Goal: Task Accomplishment & Management: Manage account settings

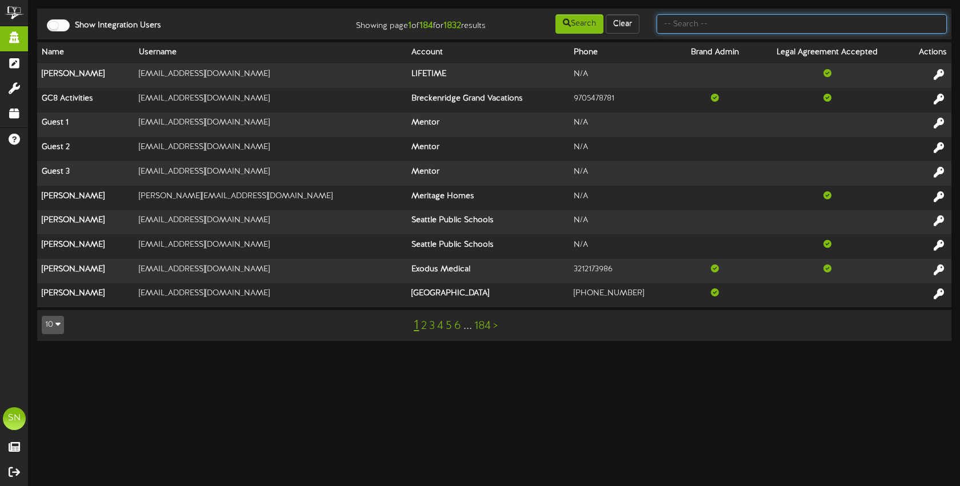
click at [684, 29] on input "text" at bounding box center [802, 23] width 290 height 19
click at [719, 23] on input "text" at bounding box center [802, 23] width 290 height 19
type input "kents"
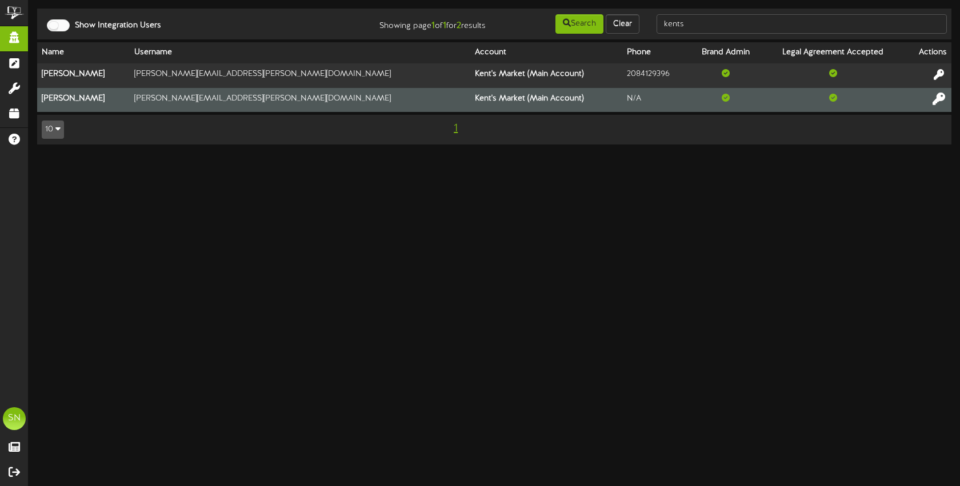
click at [934, 99] on icon at bounding box center [939, 98] width 13 height 13
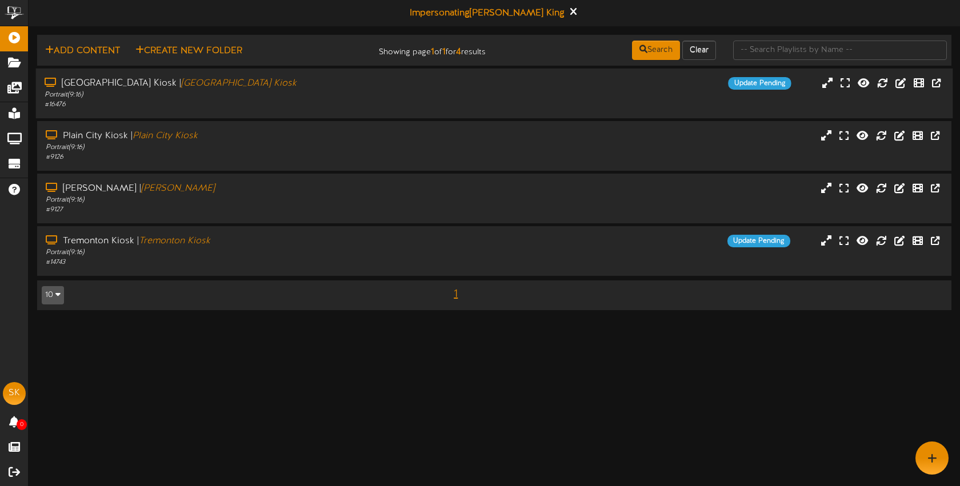
click at [362, 94] on div "Portrait ( 9:16 )" at bounding box center [227, 95] width 365 height 10
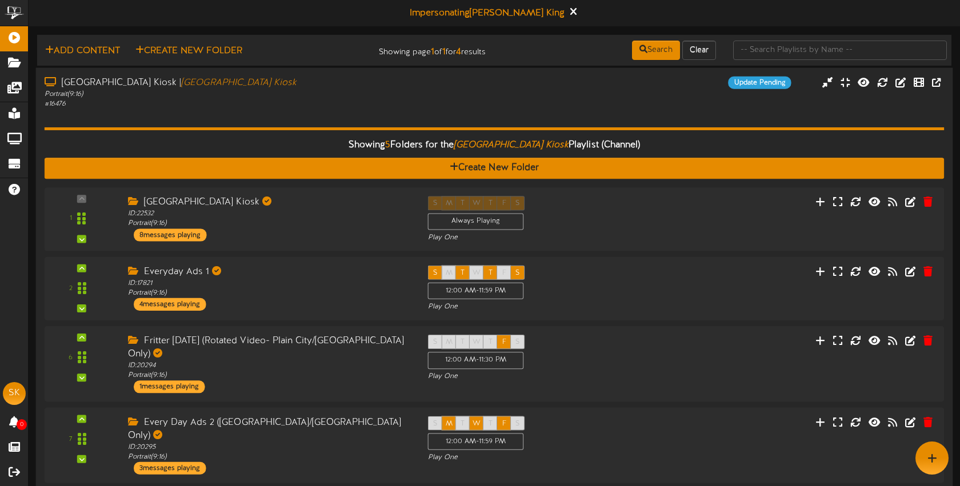
click at [319, 109] on div "Showing 5 Folders for the Brigham City Kiosk Playlist (Channel) Create New Fold…" at bounding box center [495, 340] width 900 height 462
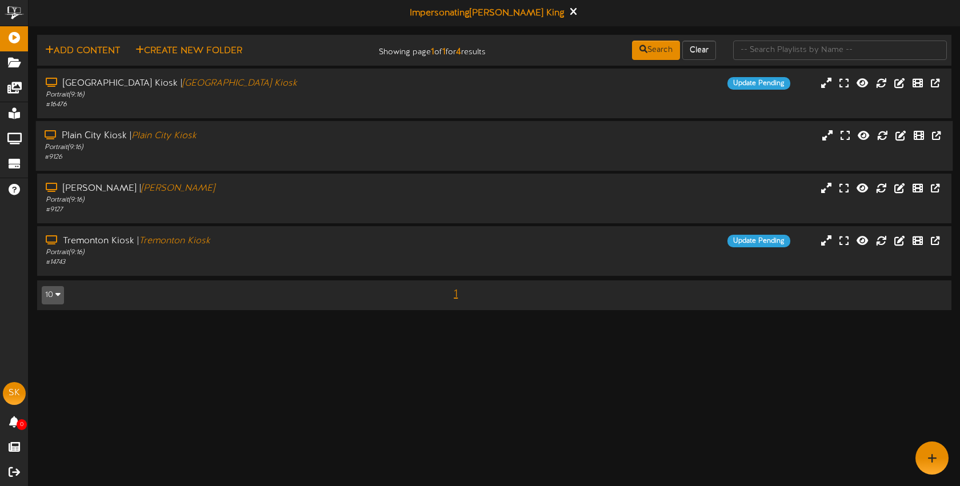
click at [281, 145] on div "Portrait ( 9:16 )" at bounding box center [227, 148] width 365 height 10
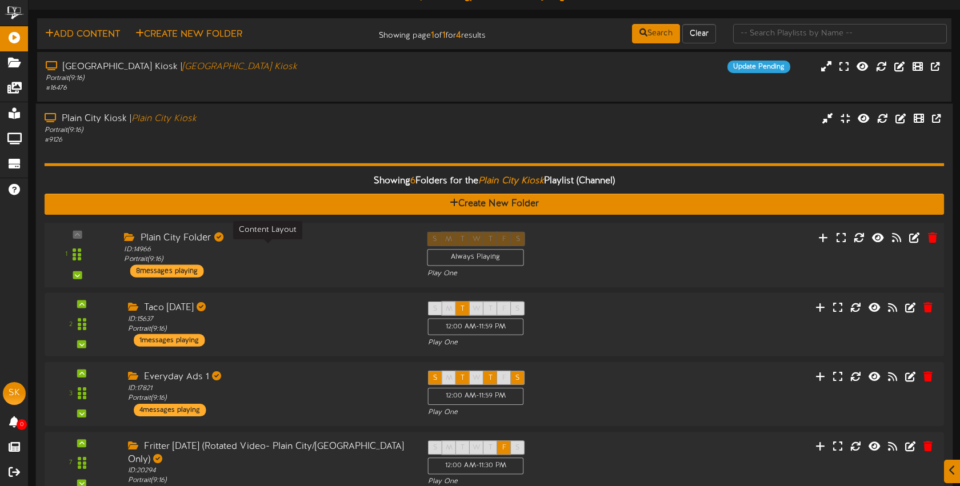
scroll to position [62, 0]
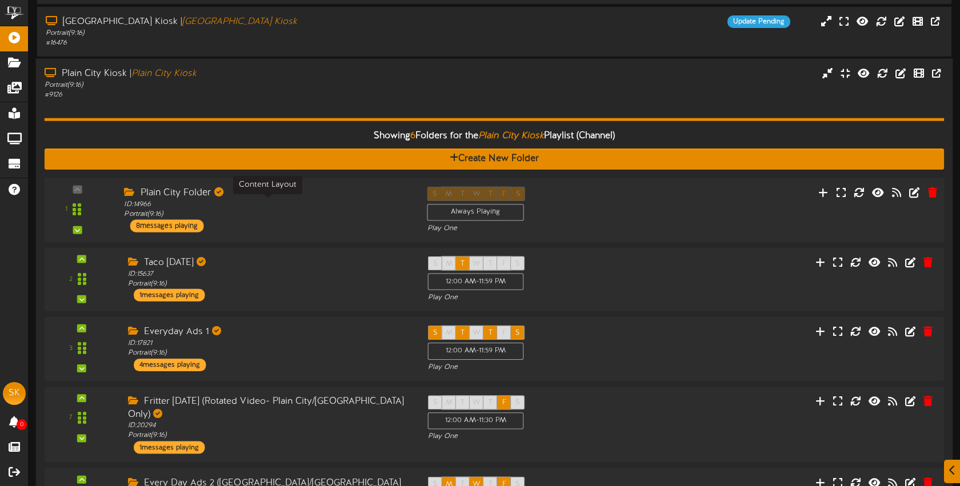
click at [301, 217] on div "ID: 14966 Portrait ( 9:16 )" at bounding box center [267, 210] width 286 height 20
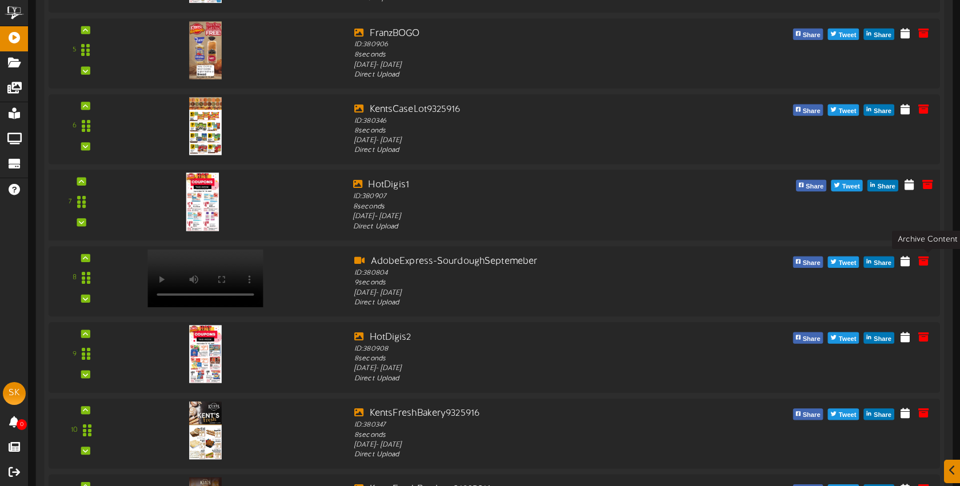
scroll to position [658, 0]
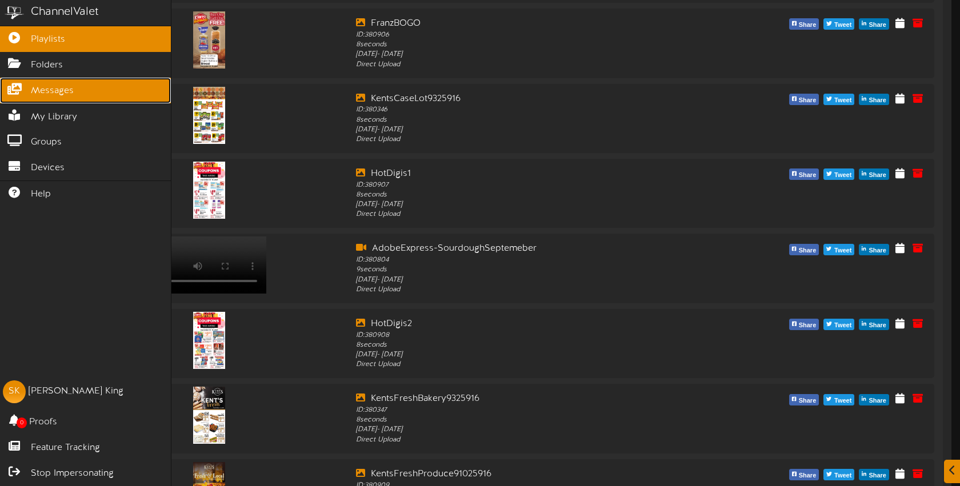
click at [62, 90] on span "Messages" at bounding box center [52, 91] width 43 height 13
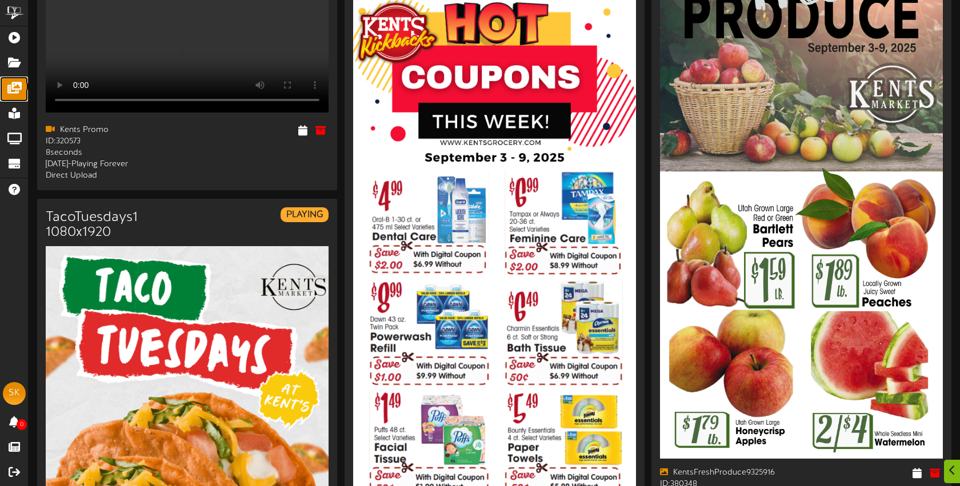
scroll to position [2047, 0]
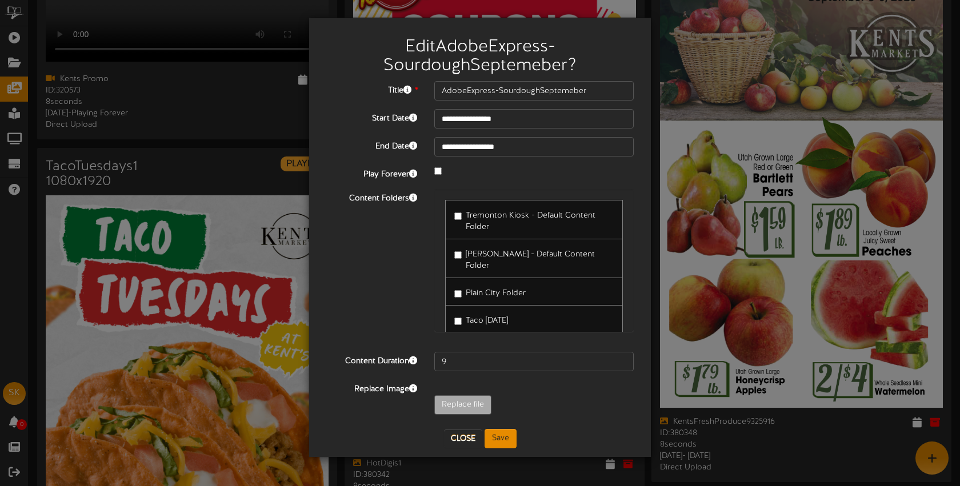
scroll to position [2061, 0]
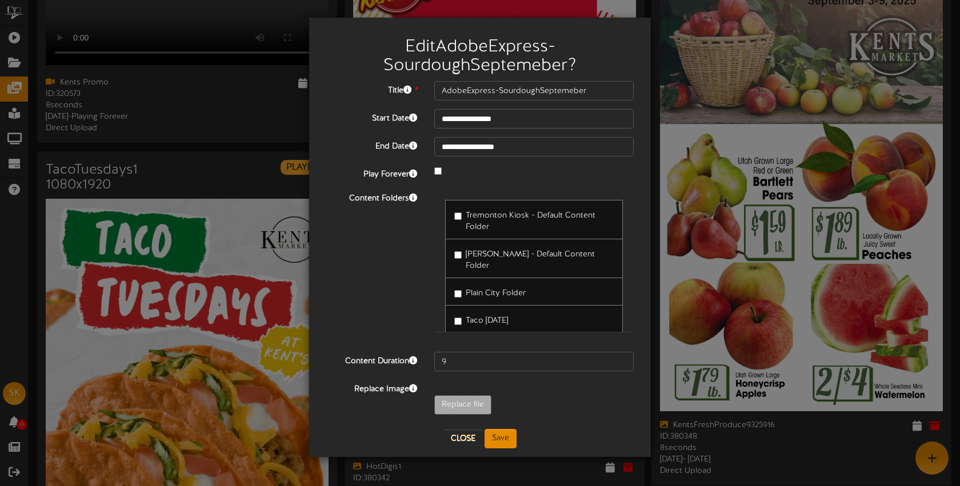
click at [850, 329] on div "**********" at bounding box center [480, 243] width 960 height 486
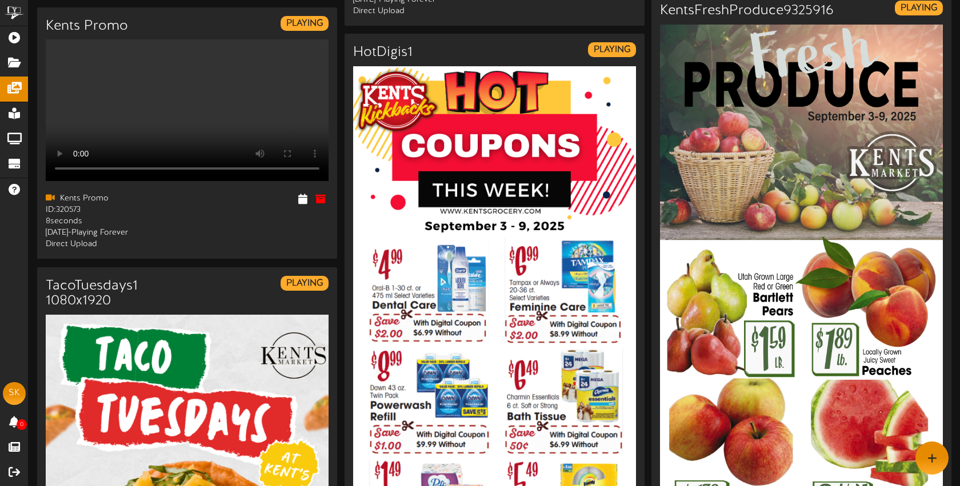
scroll to position [1933, 0]
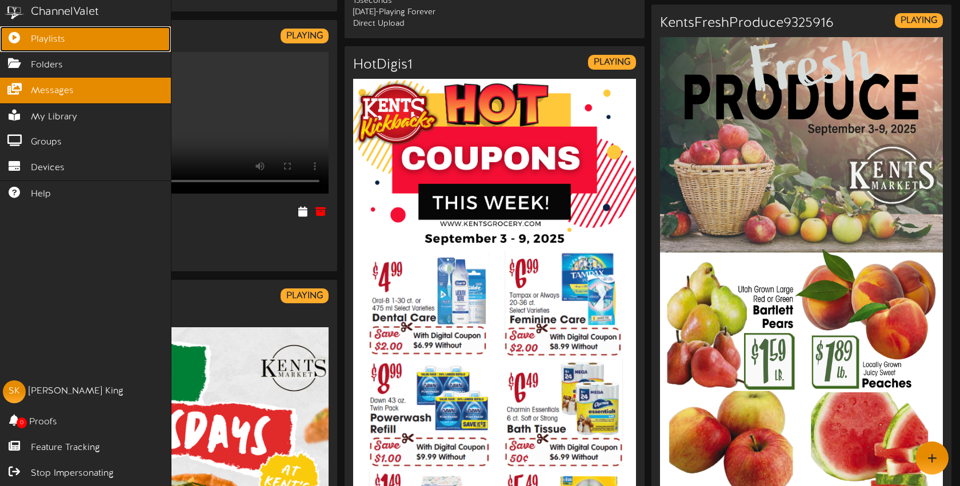
click at [23, 41] on link "Playlists" at bounding box center [85, 39] width 171 height 26
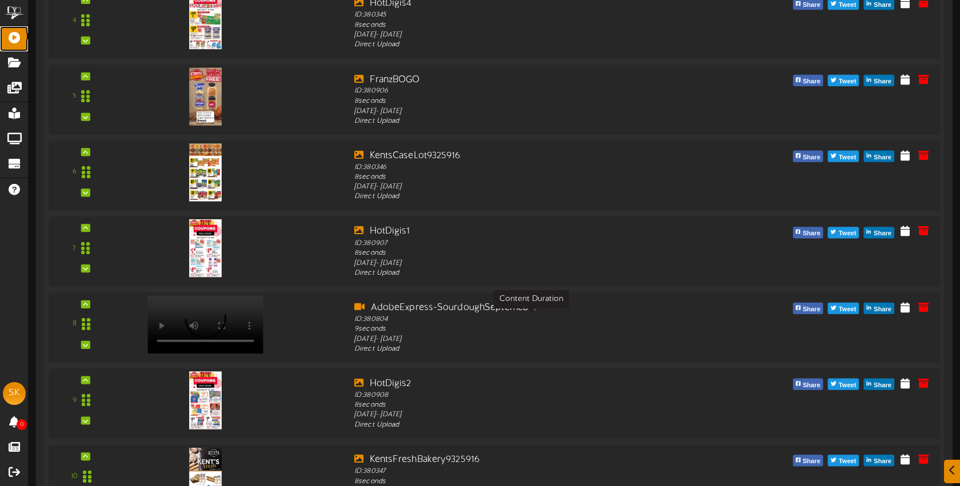
scroll to position [685, 0]
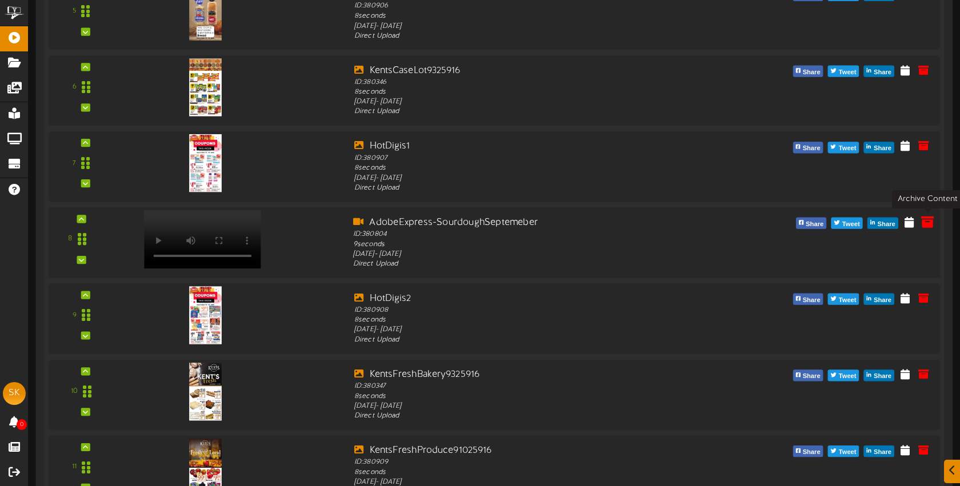
click at [929, 223] on icon at bounding box center [927, 221] width 13 height 13
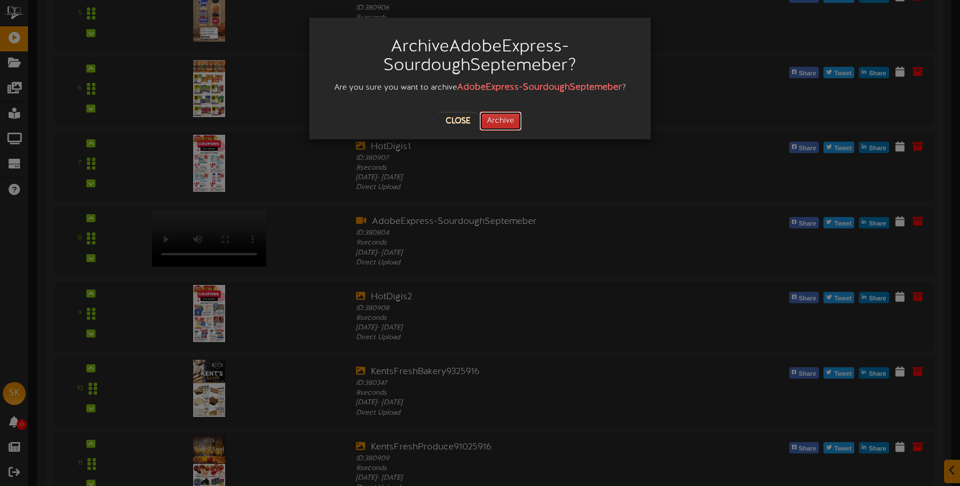
click at [508, 122] on button "Archive" at bounding box center [500, 120] width 42 height 19
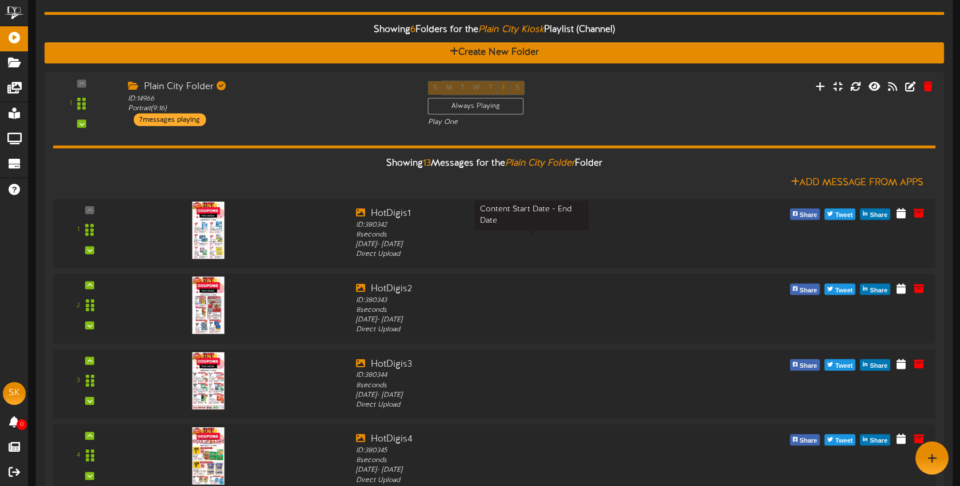
scroll to position [150, 0]
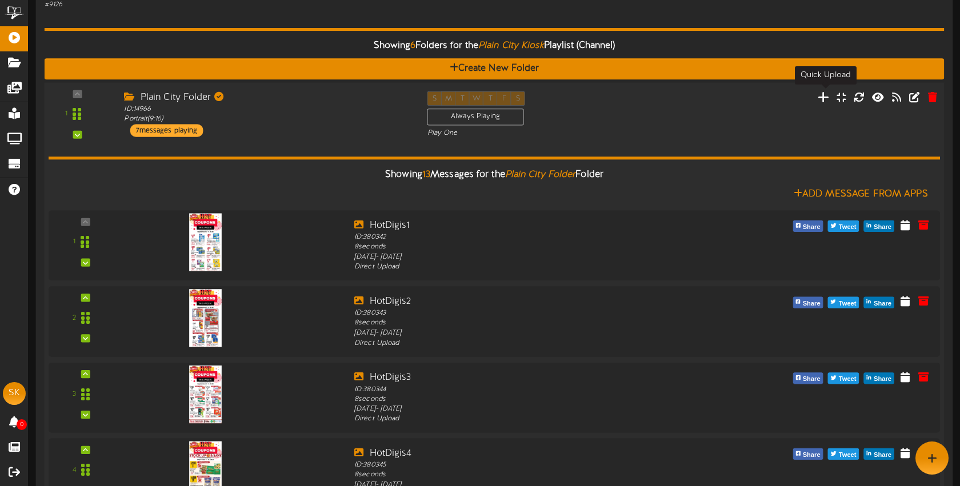
click at [827, 101] on icon at bounding box center [824, 96] width 12 height 13
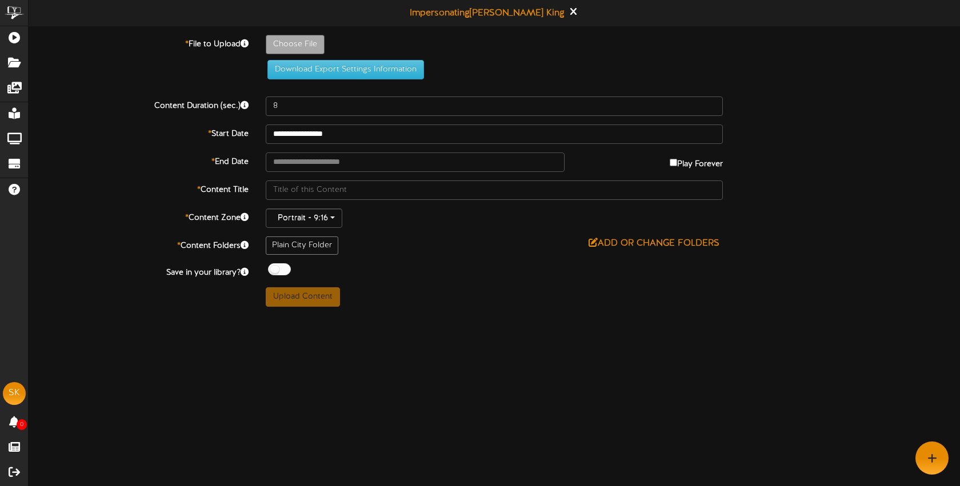
type input "**********"
type input "SourdoughSeptemeberPlainCityandTremontonOnly"
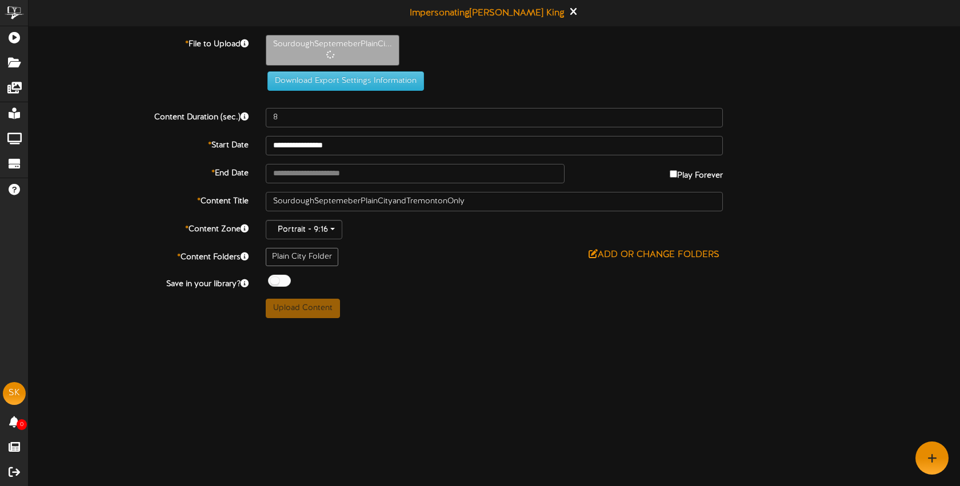
type input "9"
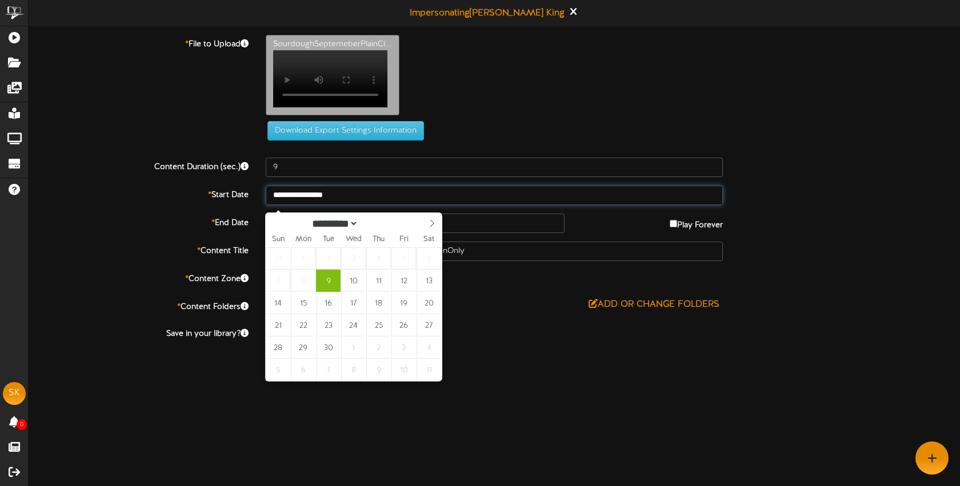
click at [358, 205] on input "**********" at bounding box center [494, 195] width 457 height 19
click at [383, 203] on input "**********" at bounding box center [494, 195] width 457 height 19
click at [565, 338] on div "Off On" at bounding box center [494, 332] width 457 height 15
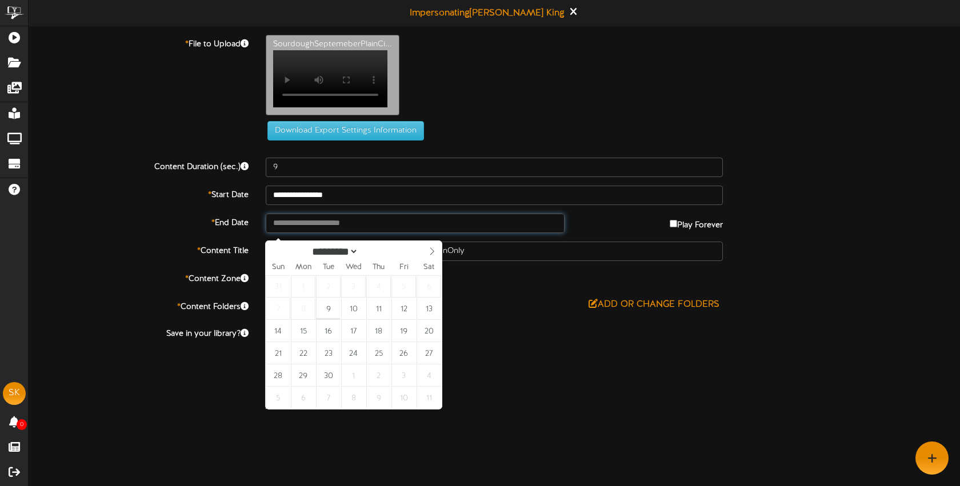
click at [359, 230] on input "text" at bounding box center [415, 223] width 299 height 19
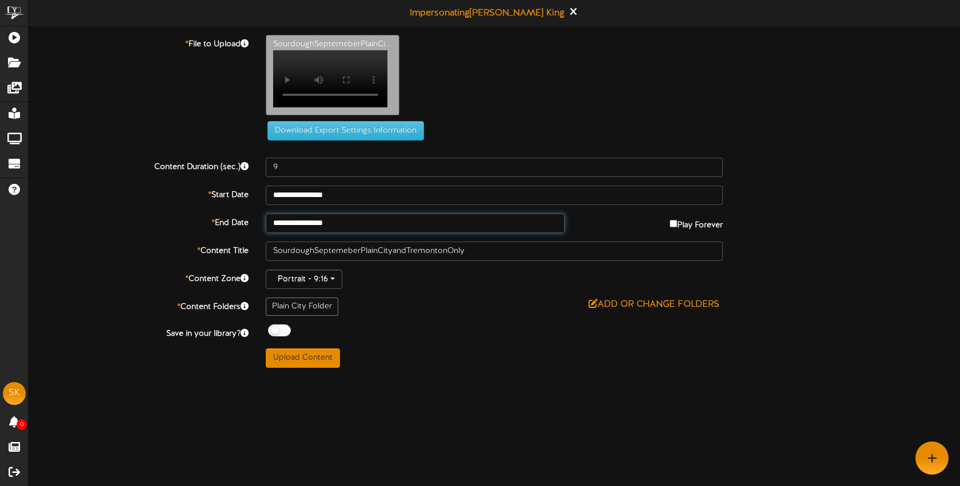
click at [353, 231] on input "**********" at bounding box center [415, 223] width 299 height 19
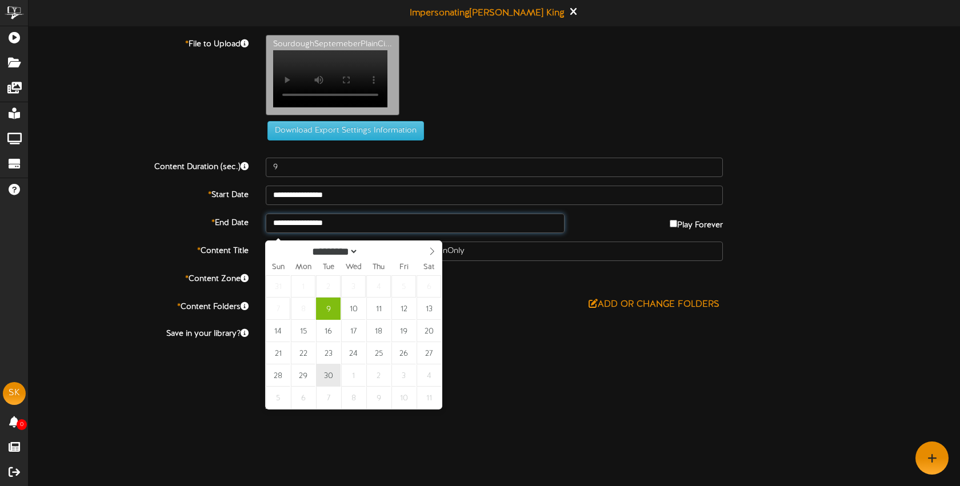
type input "**********"
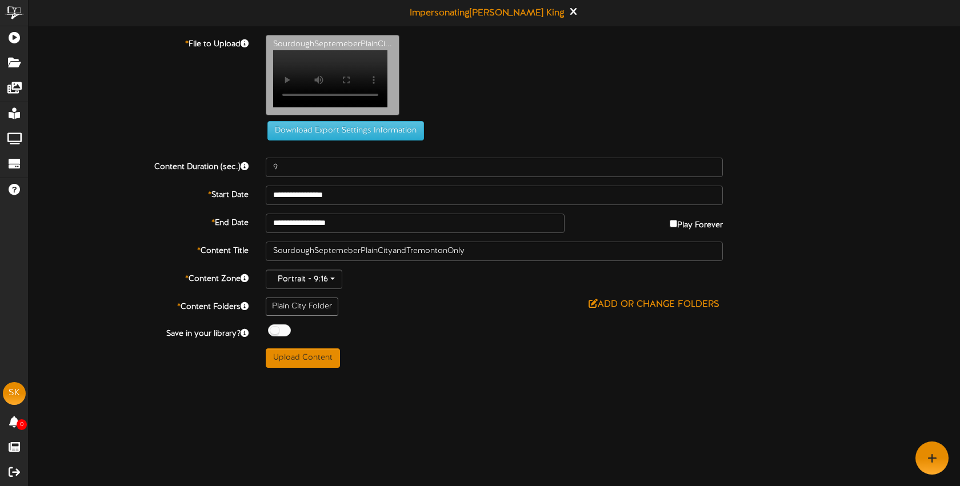
click at [415, 329] on div "**********" at bounding box center [494, 201] width 931 height 333
click at [311, 367] on button "Upload Content" at bounding box center [303, 358] width 74 height 19
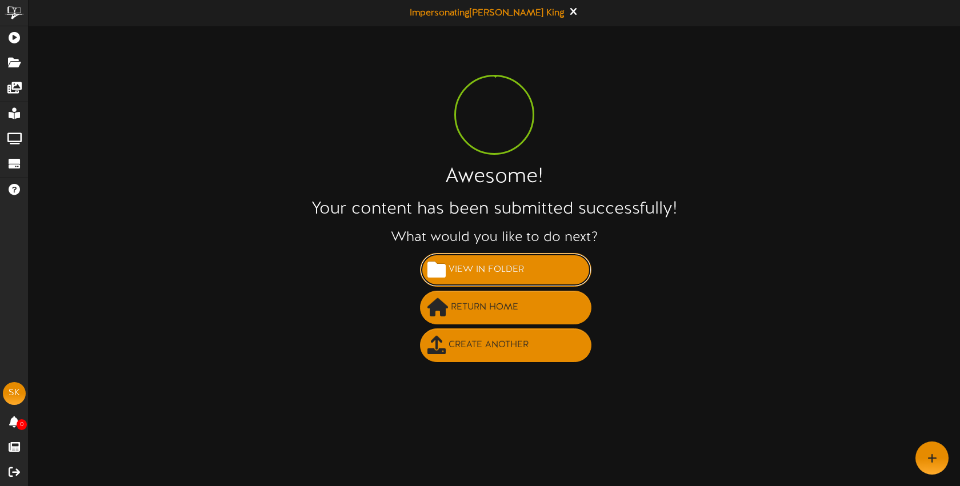
click at [463, 268] on span "View in Folder" at bounding box center [486, 270] width 81 height 19
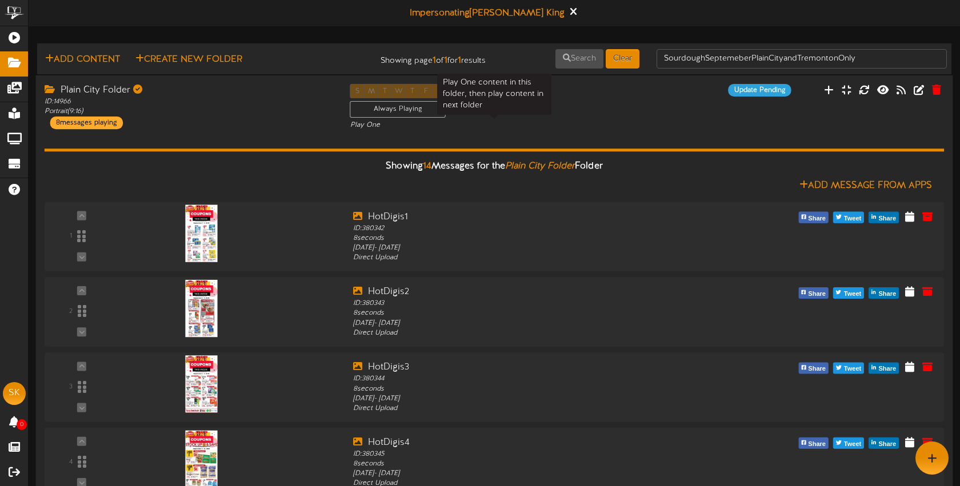
click at [569, 127] on div "Play One" at bounding box center [494, 126] width 289 height 10
click at [587, 106] on div "S M T W T F S Always Playing Play One" at bounding box center [495, 107] width 306 height 47
click at [655, 124] on div "Plain City Folder ID: 14966 Portrait ( 9:16 ) 8 messages playing S M T W T F S …" at bounding box center [494, 107] width 917 height 47
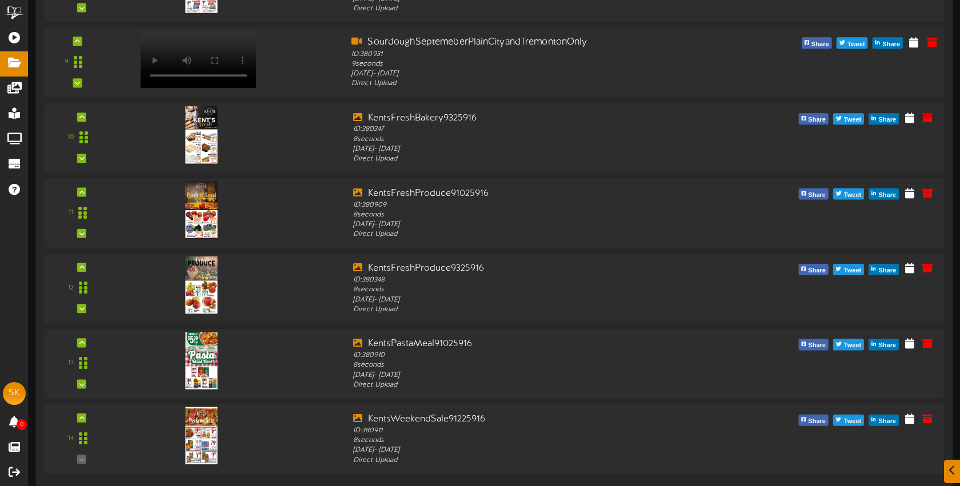
scroll to position [779, 0]
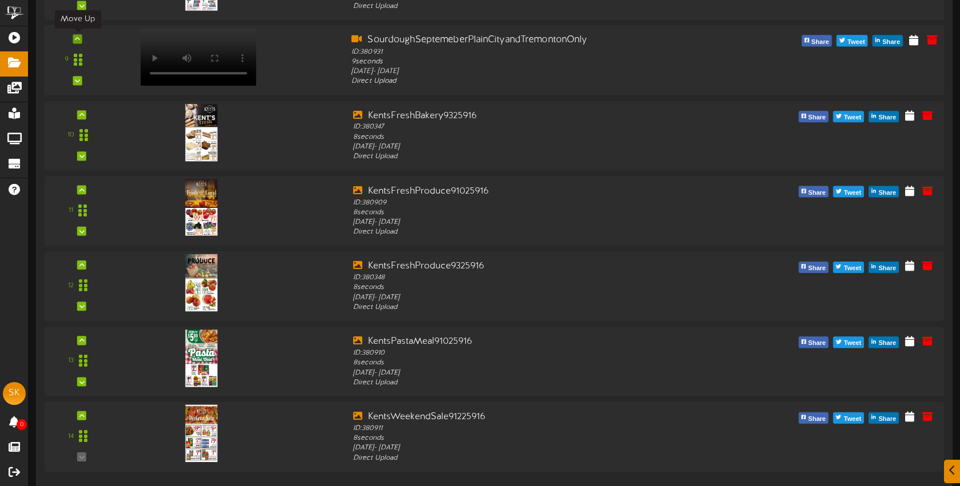
click at [79, 41] on icon at bounding box center [77, 39] width 5 height 6
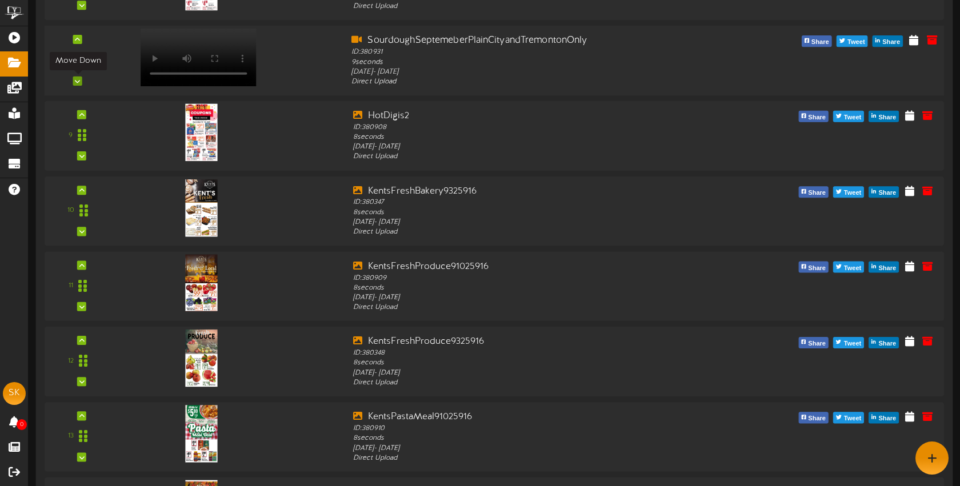
click at [78, 81] on icon at bounding box center [77, 81] width 5 height 6
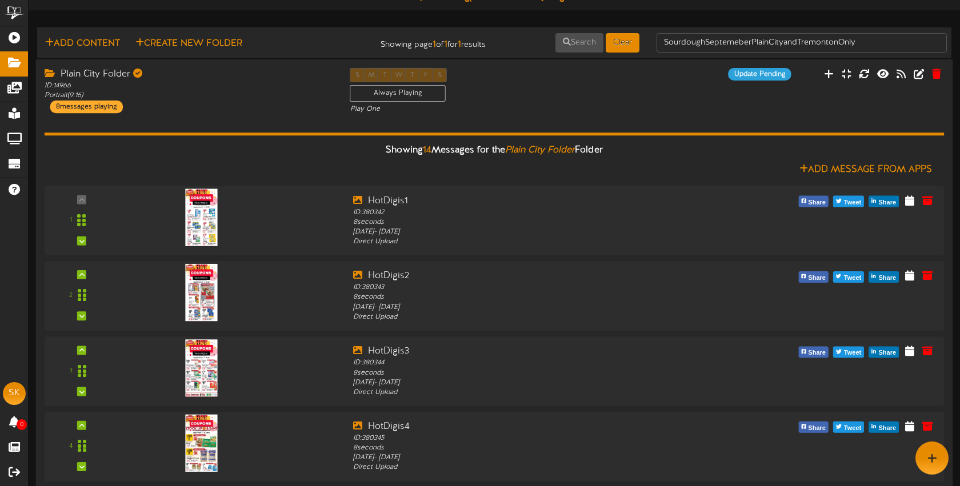
scroll to position [0, 0]
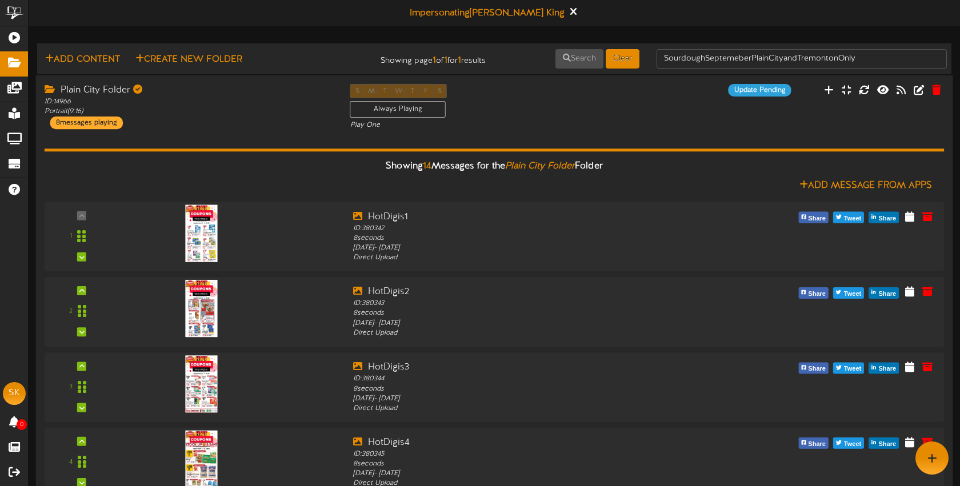
click at [193, 94] on div "Plain City Folder" at bounding box center [189, 90] width 289 height 13
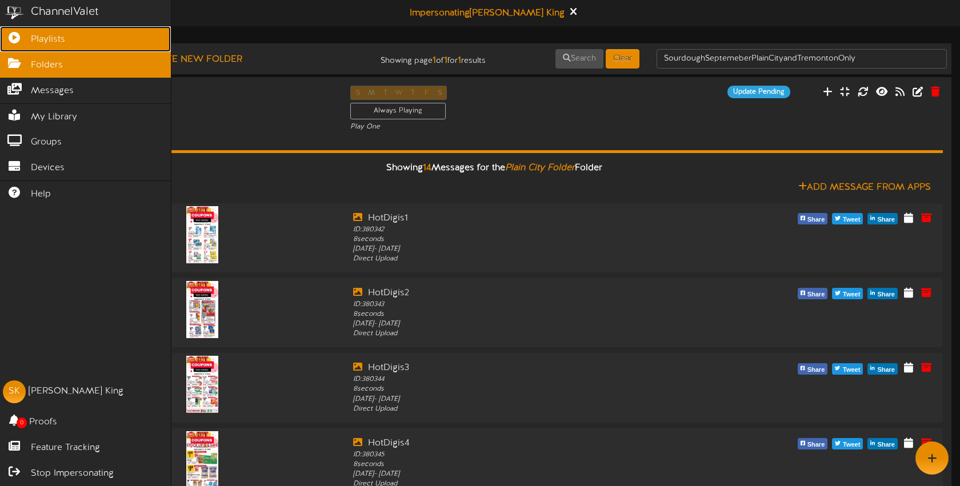
click at [23, 38] on icon at bounding box center [14, 36] width 29 height 9
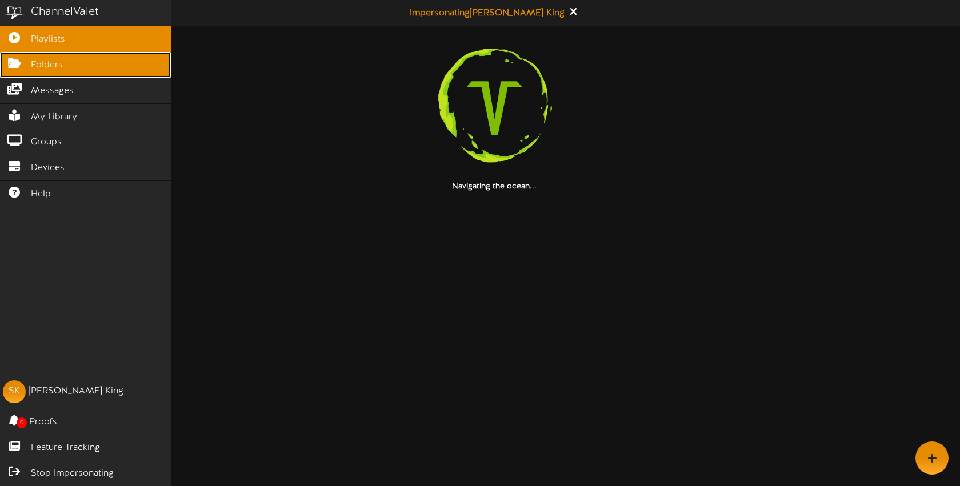
click at [48, 66] on span "Folders" at bounding box center [47, 65] width 32 height 13
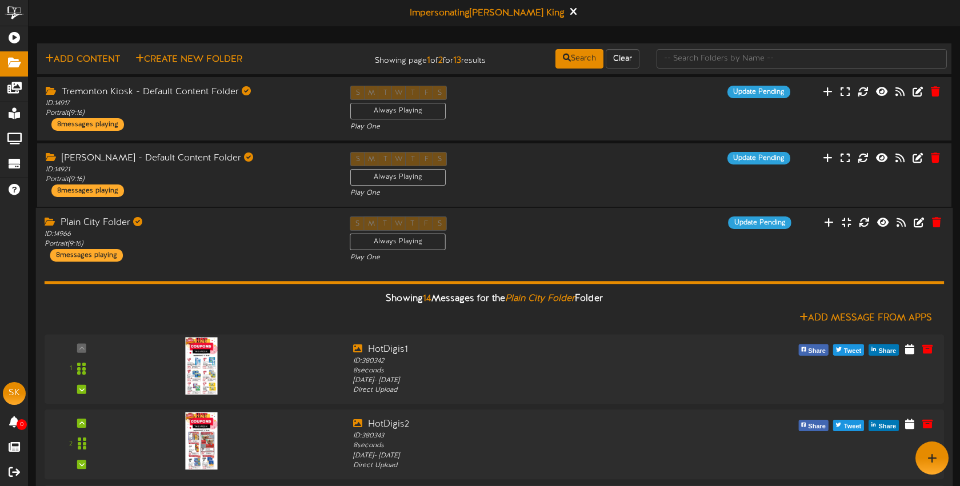
click at [501, 232] on div "S M T W T F S Always Playing Play One" at bounding box center [495, 240] width 306 height 47
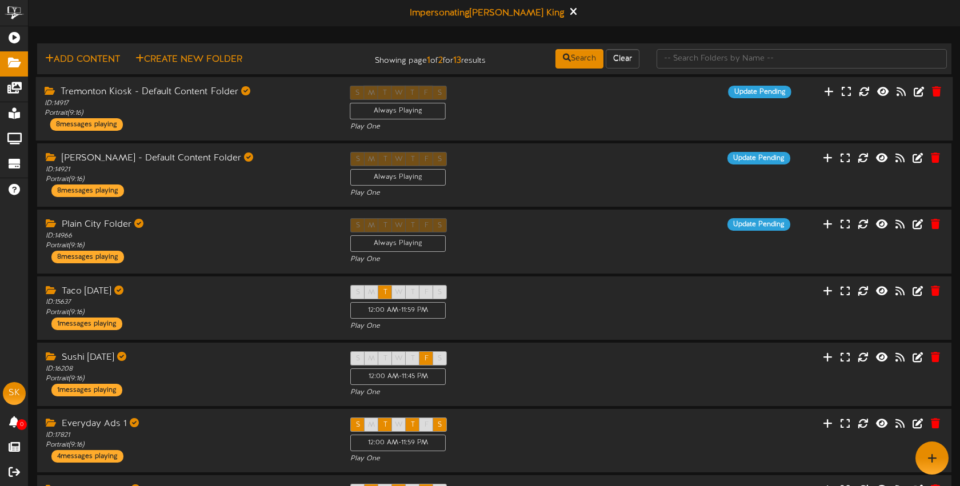
click at [471, 110] on div "S M T W T F S Always Playing Play One" at bounding box center [495, 109] width 306 height 47
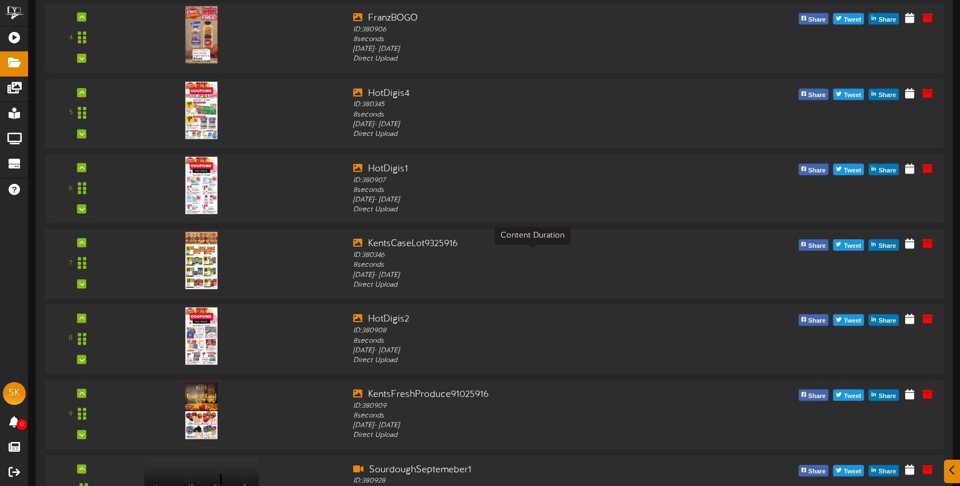
scroll to position [620, 0]
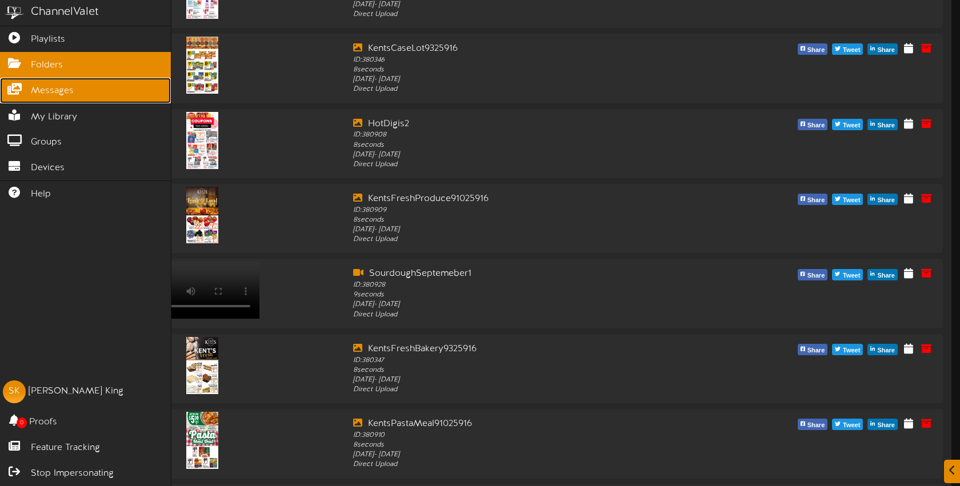
drag, startPoint x: 65, startPoint y: 95, endPoint x: 69, endPoint y: 90, distance: 7.0
click at [65, 95] on span "Messages" at bounding box center [52, 91] width 43 height 13
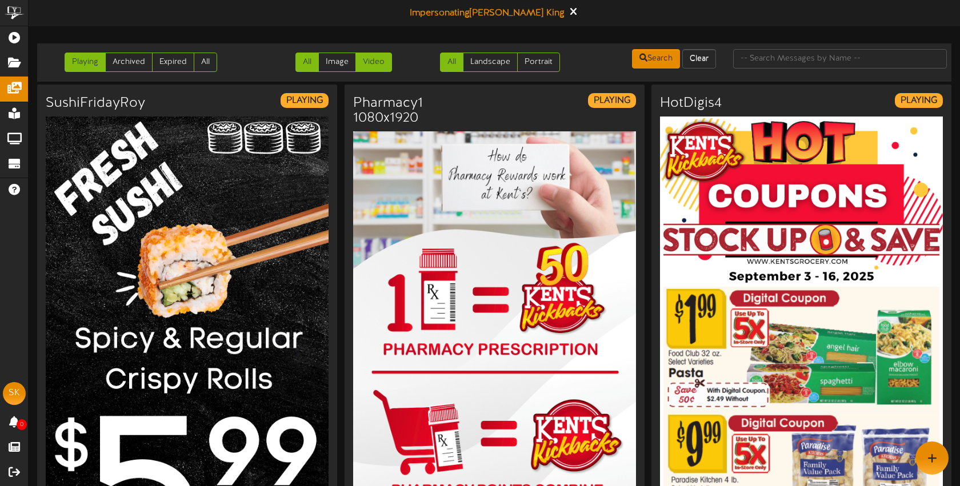
click at [382, 63] on link "Video" at bounding box center [373, 62] width 37 height 19
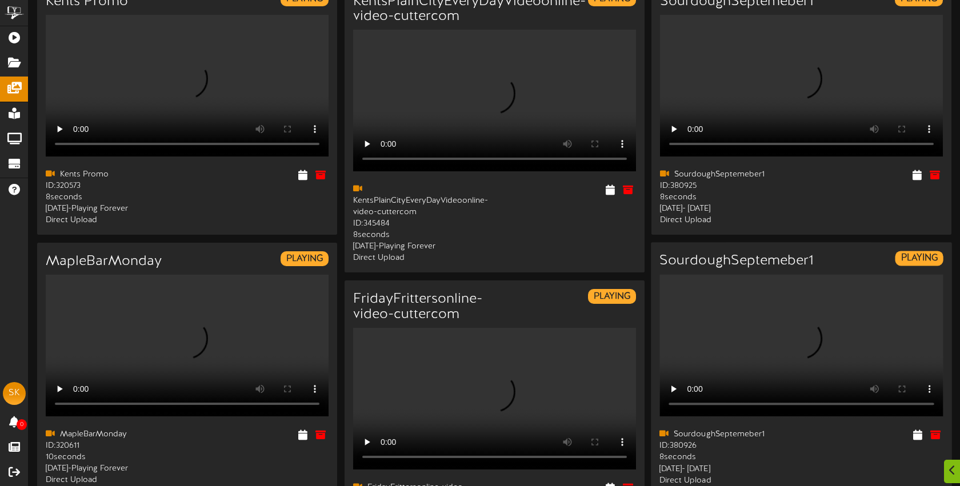
scroll to position [238, 0]
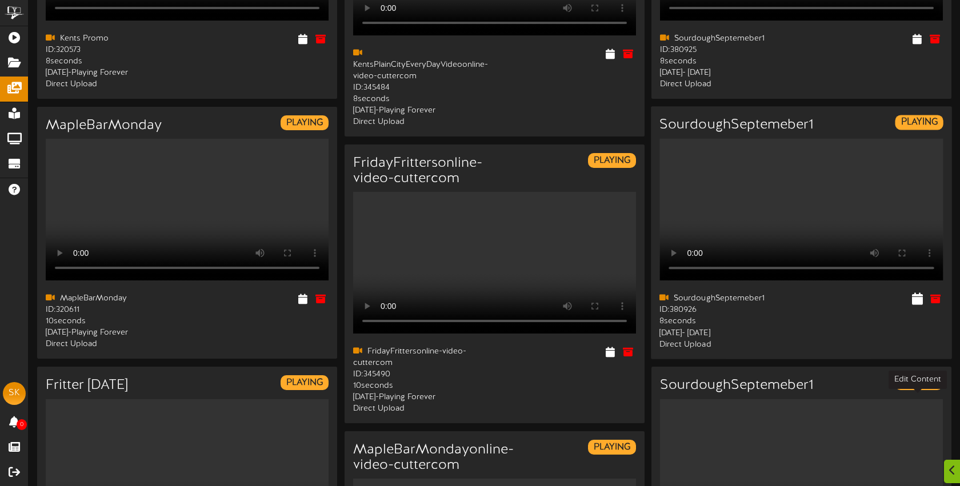
click at [914, 305] on icon at bounding box center [917, 299] width 11 height 13
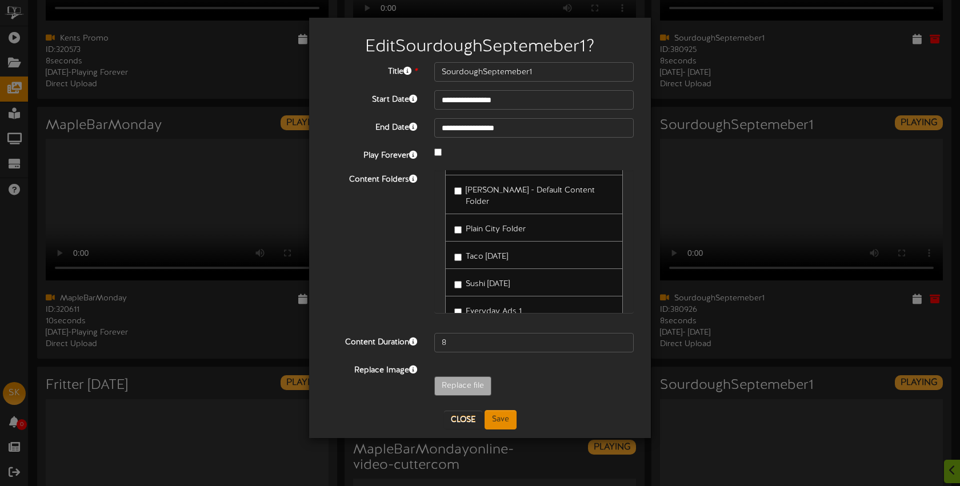
scroll to position [0, 0]
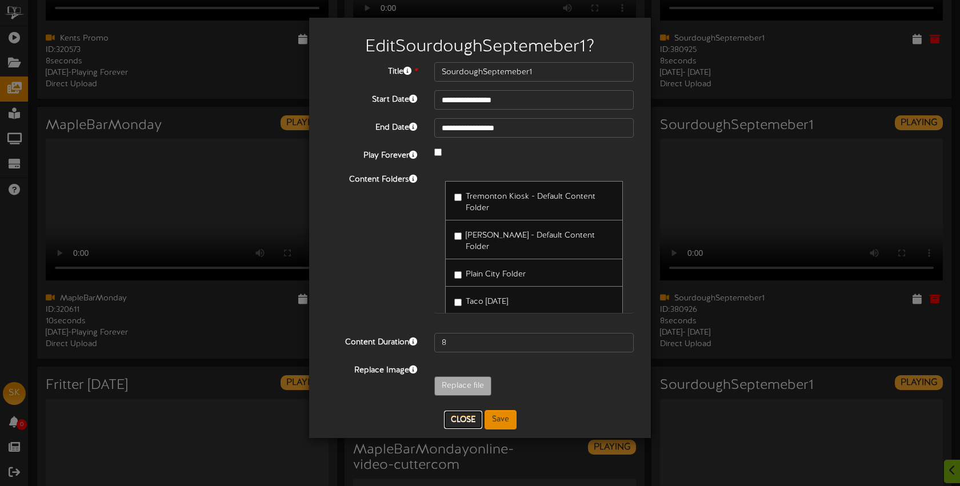
click at [465, 418] on button "Close" at bounding box center [463, 420] width 38 height 18
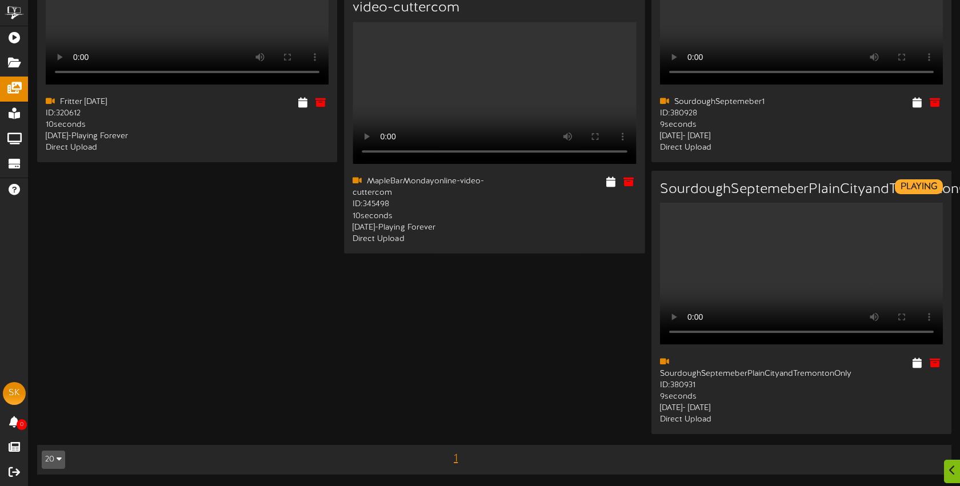
scroll to position [939, 0]
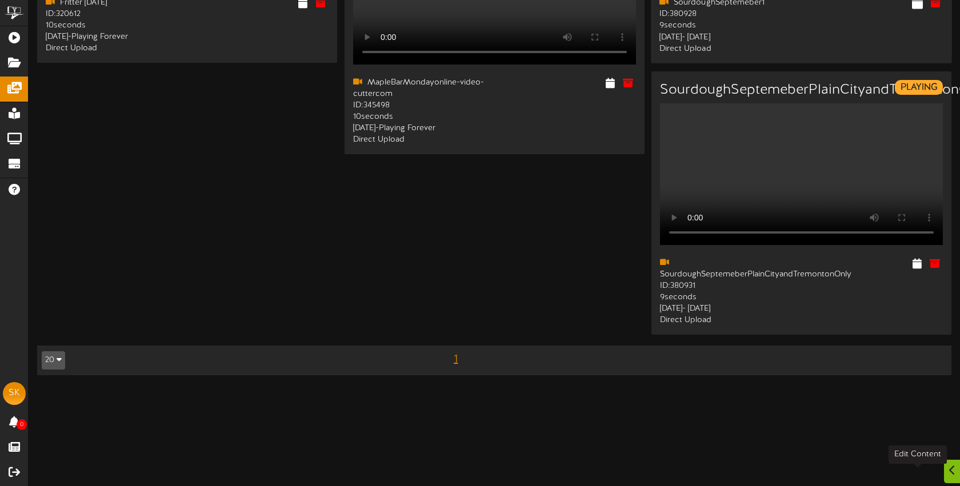
click at [918, 9] on icon at bounding box center [917, 3] width 11 height 13
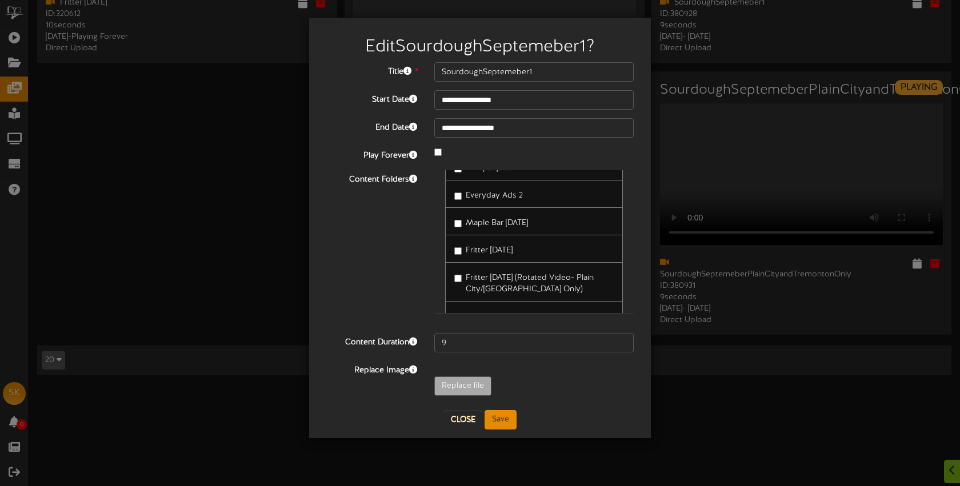
scroll to position [16, 0]
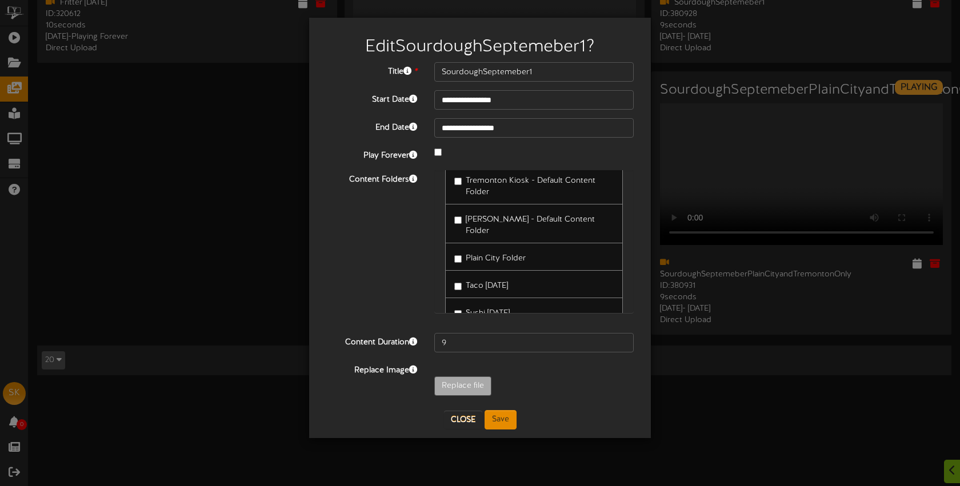
click at [515, 184] on span "Tremonton Kiosk - Default Content Folder" at bounding box center [531, 187] width 130 height 20
click at [501, 419] on button "Save" at bounding box center [501, 419] width 32 height 19
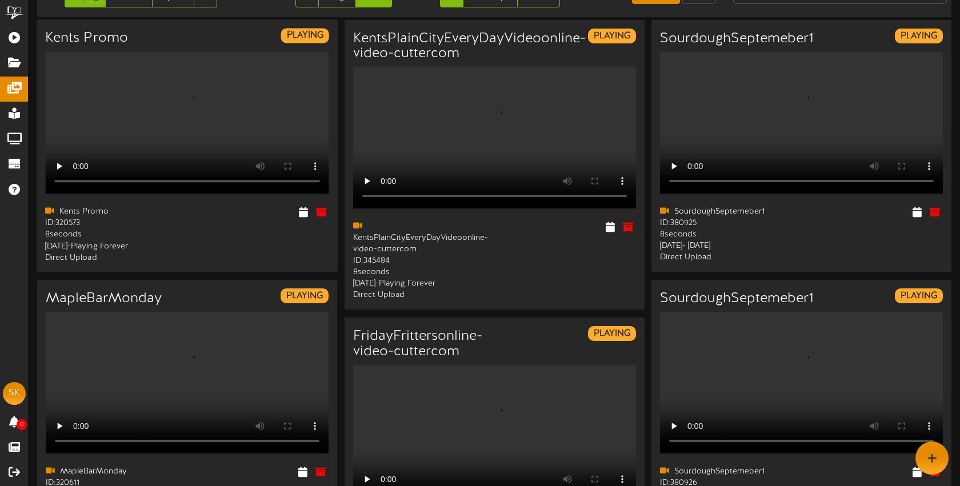
scroll to position [0, 0]
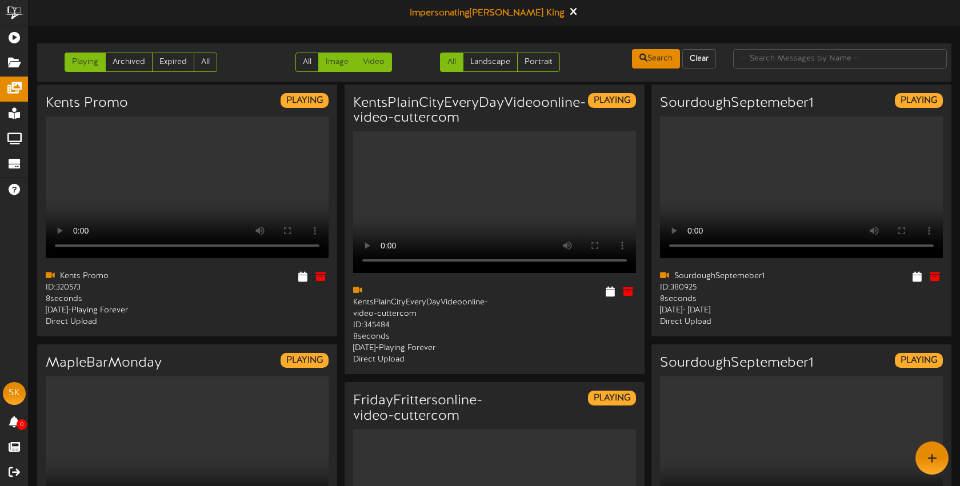
click at [339, 62] on link "Image" at bounding box center [337, 62] width 38 height 19
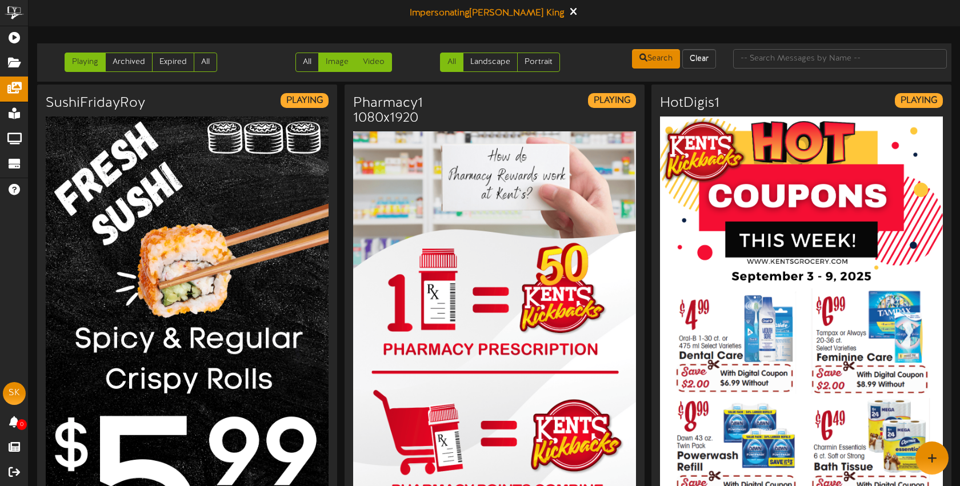
click at [372, 64] on link "Video" at bounding box center [373, 62] width 37 height 19
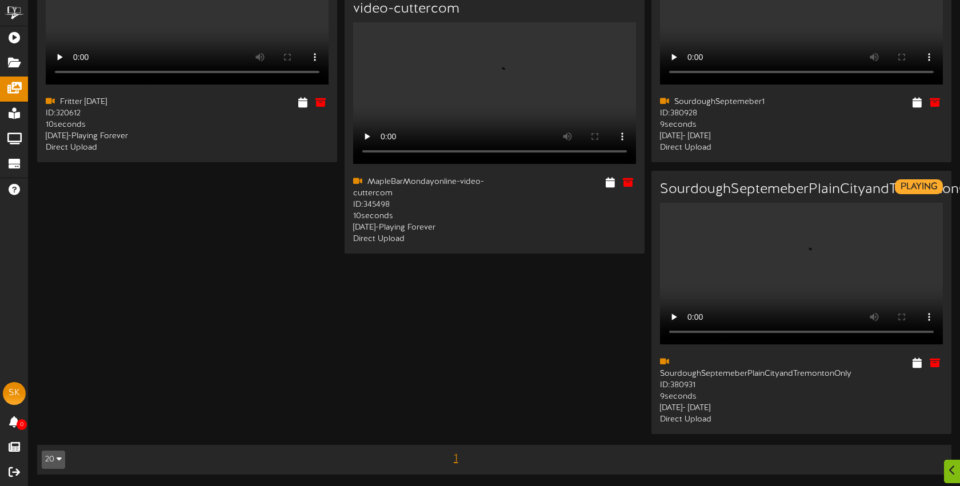
scroll to position [1213, 0]
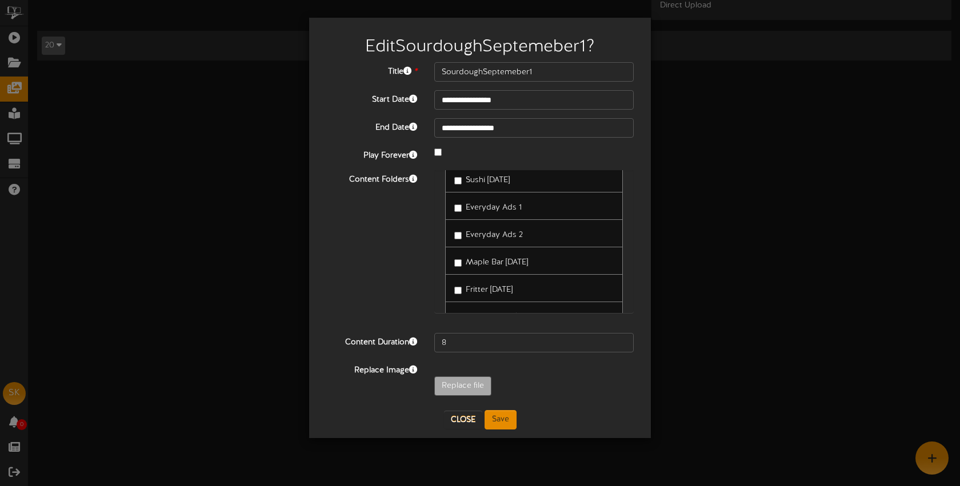
scroll to position [282, 0]
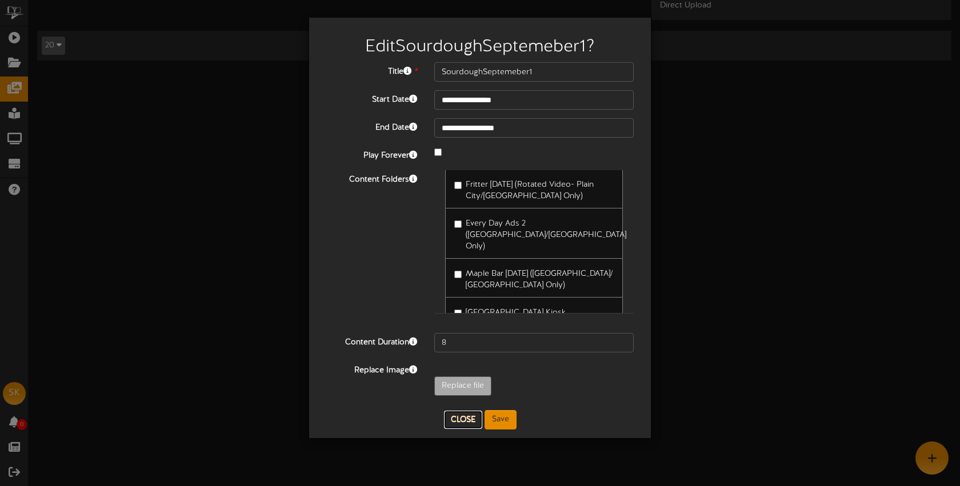
click at [463, 419] on button "Close" at bounding box center [463, 420] width 38 height 18
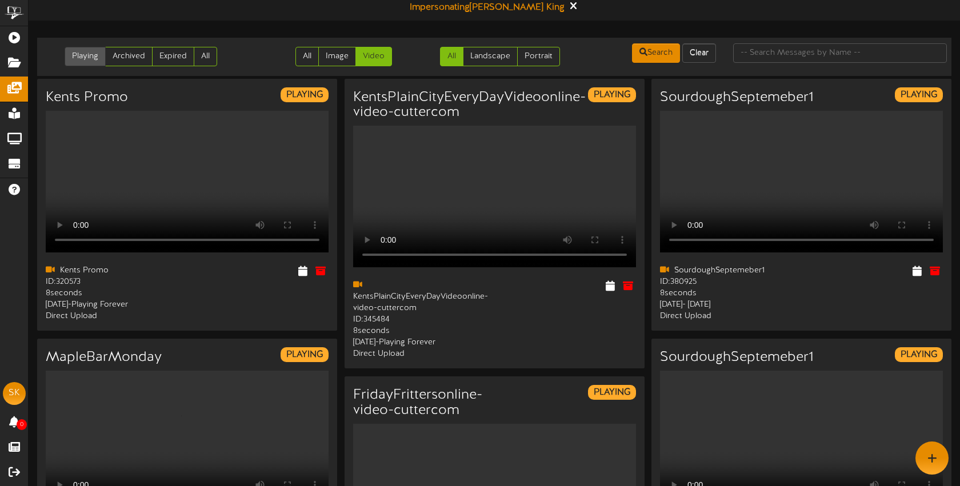
scroll to position [0, 0]
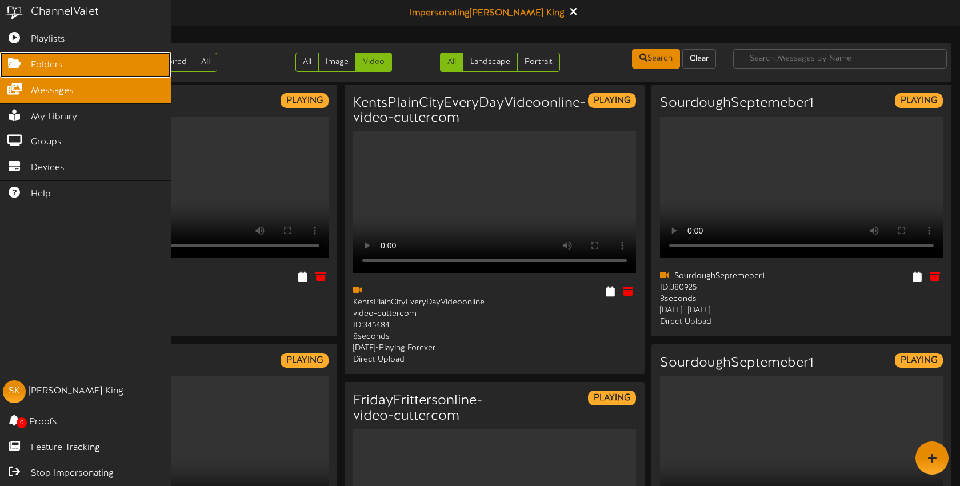
click at [29, 67] on link "Folders" at bounding box center [85, 65] width 171 height 26
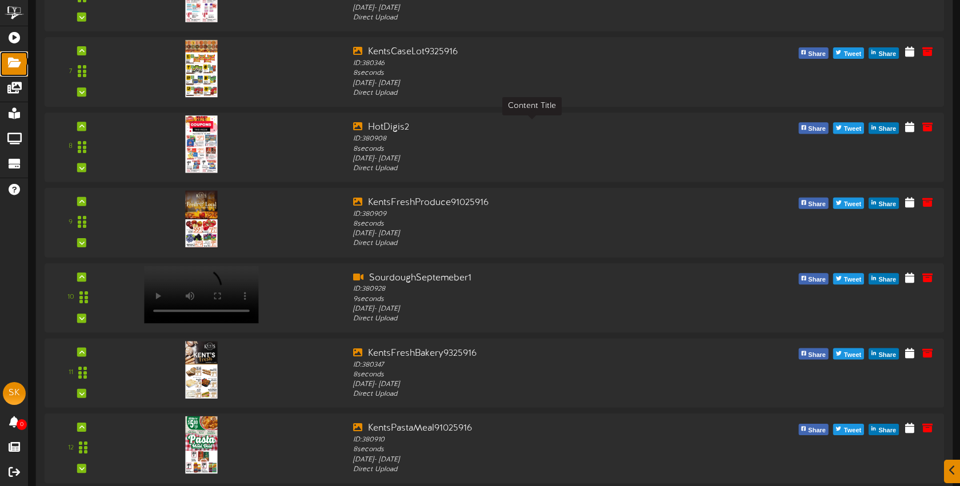
scroll to position [637, 0]
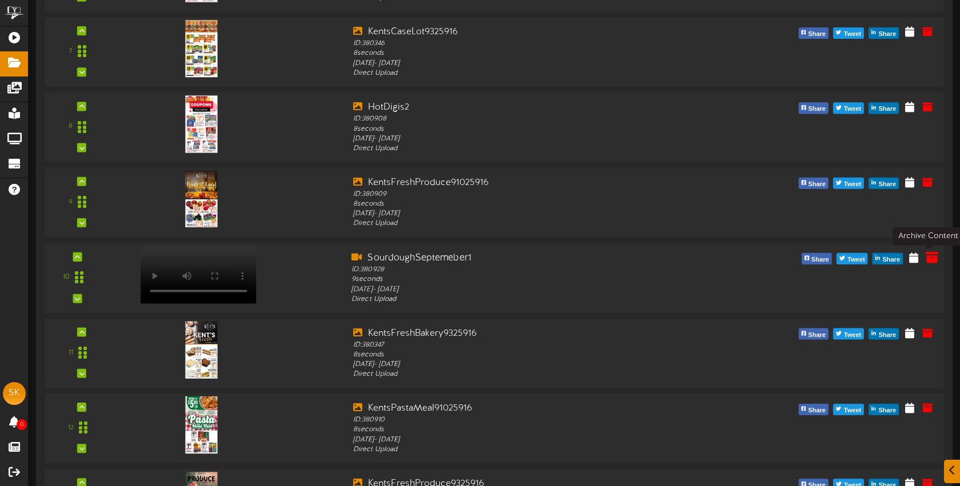
click at [933, 258] on icon at bounding box center [932, 257] width 13 height 13
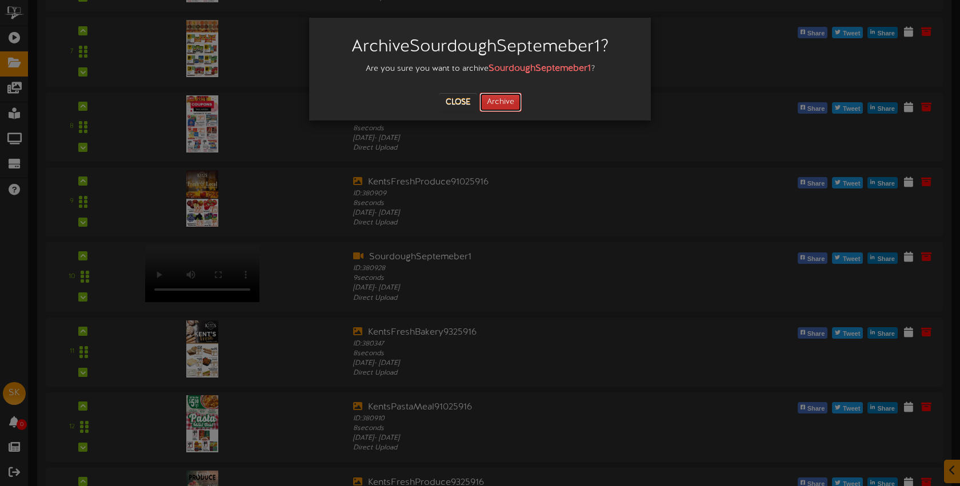
click at [515, 101] on button "Archive" at bounding box center [500, 102] width 42 height 19
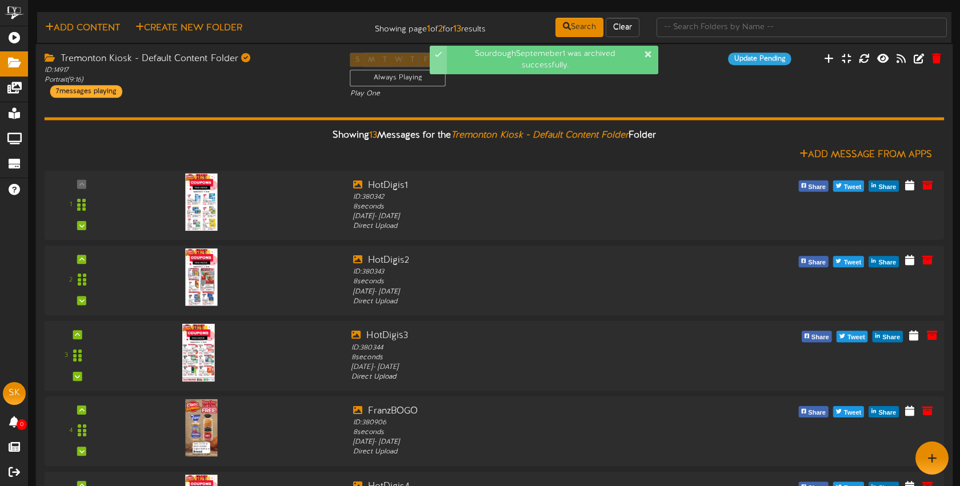
scroll to position [11, 0]
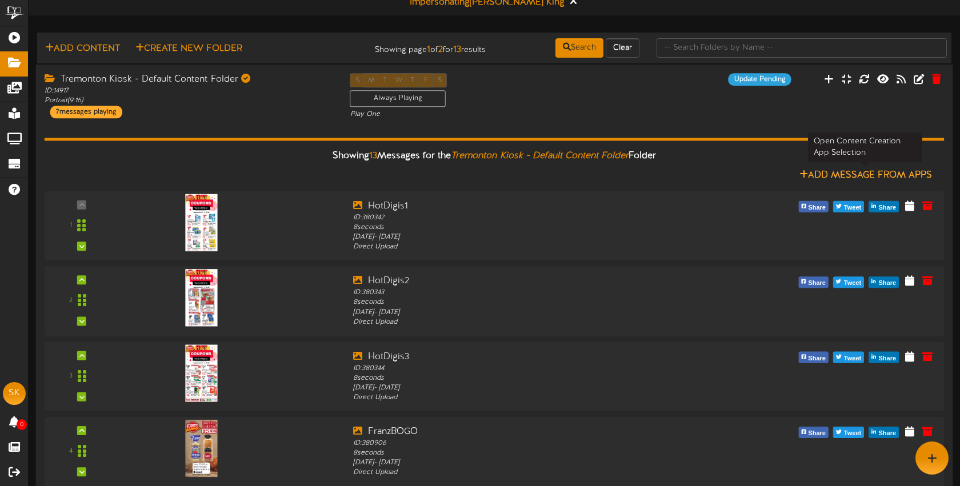
click at [803, 174] on icon at bounding box center [803, 173] width 9 height 9
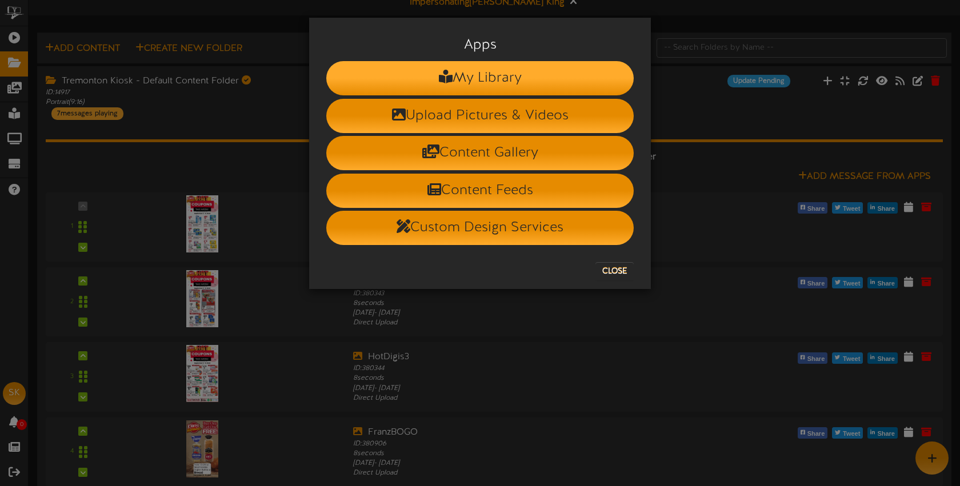
click at [503, 79] on li "My Library" at bounding box center [479, 78] width 307 height 34
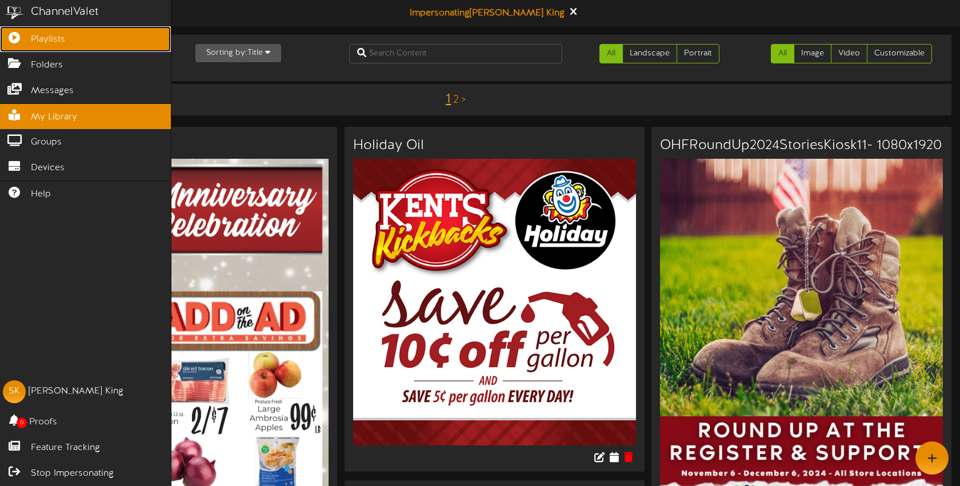
click at [22, 37] on icon at bounding box center [14, 36] width 29 height 9
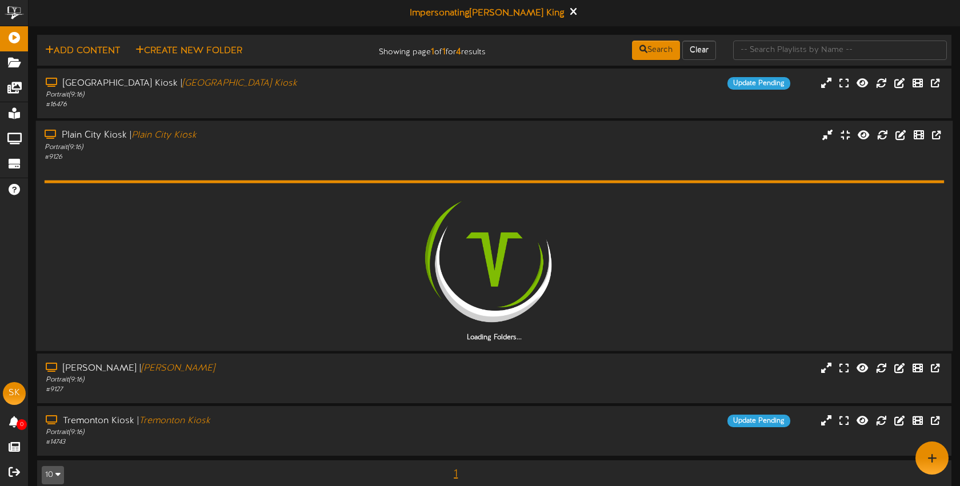
click at [329, 139] on div "Plain City Kiosk | Plain City Kiosk" at bounding box center [227, 135] width 365 height 13
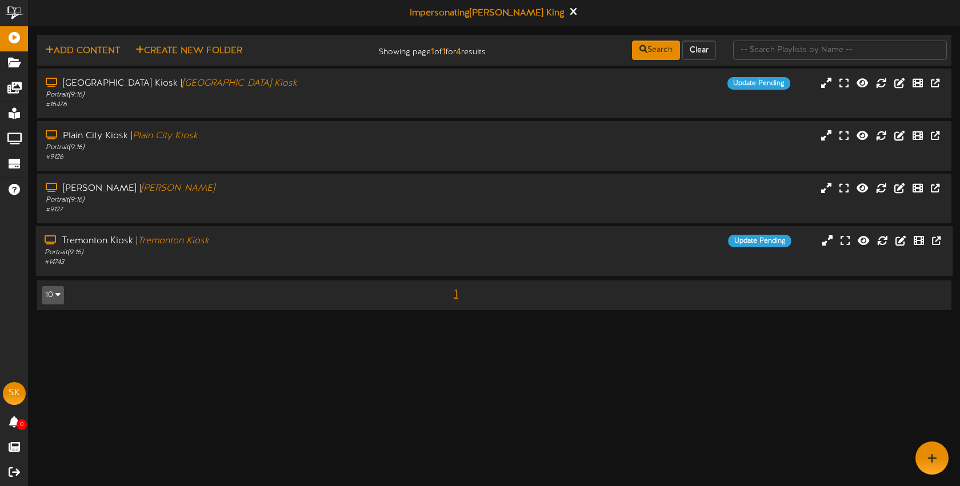
click at [414, 254] on div "Tremonton Kiosk | Tremonton Kiosk Portrait ( 9:16 ) # 14743" at bounding box center [227, 251] width 382 height 33
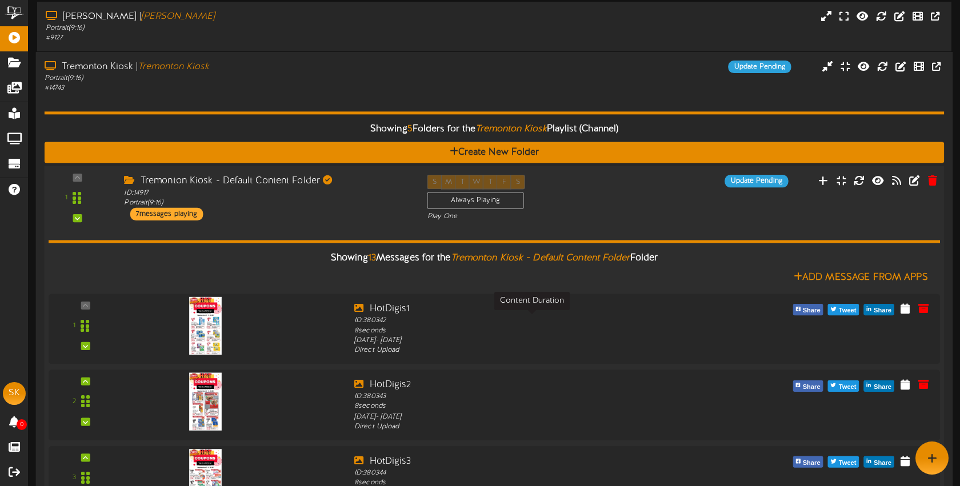
scroll to position [170, 0]
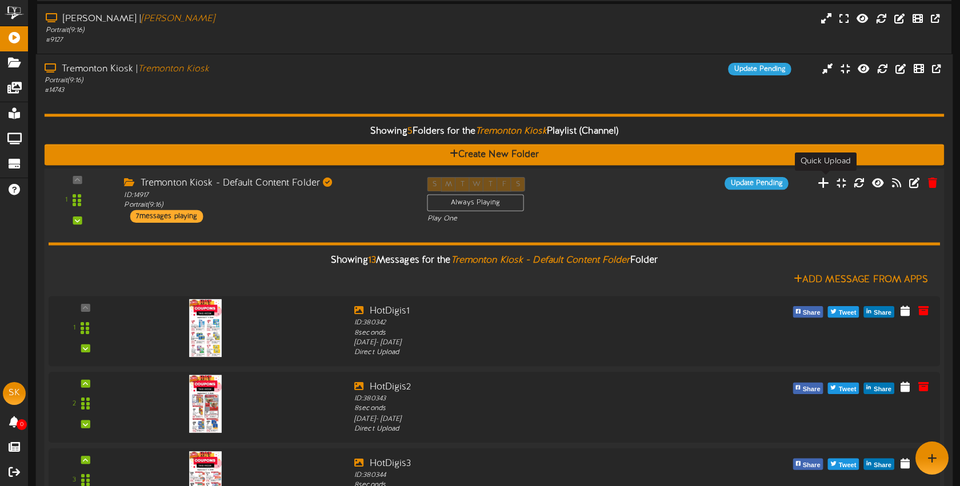
click at [826, 183] on icon at bounding box center [824, 183] width 12 height 13
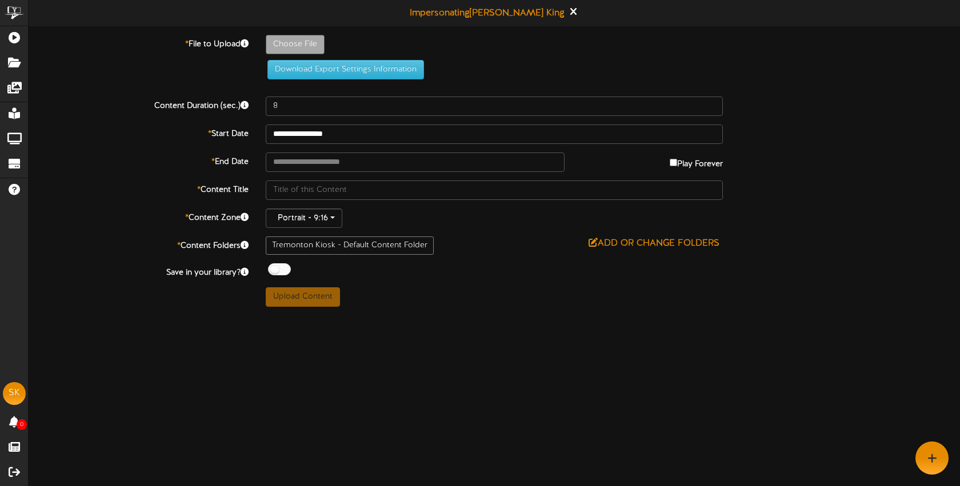
type input "**********"
type input "SourdoughSeptemeberPlainCityandTremontonOnly"
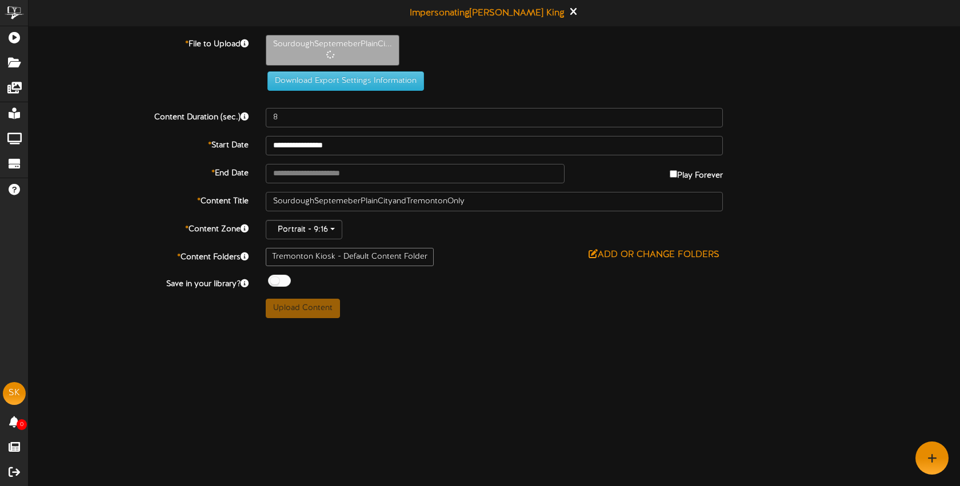
type input "9"
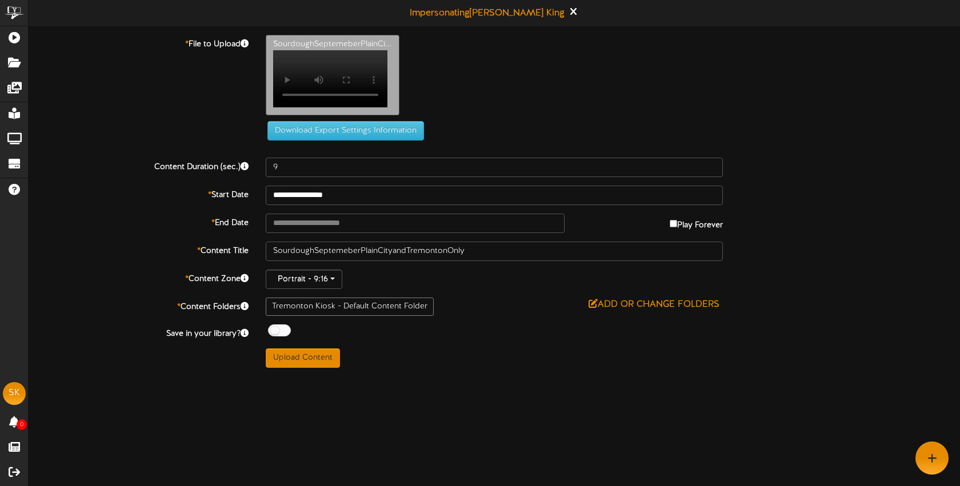
click at [675, 231] on label "Play Forever" at bounding box center [696, 223] width 53 height 18
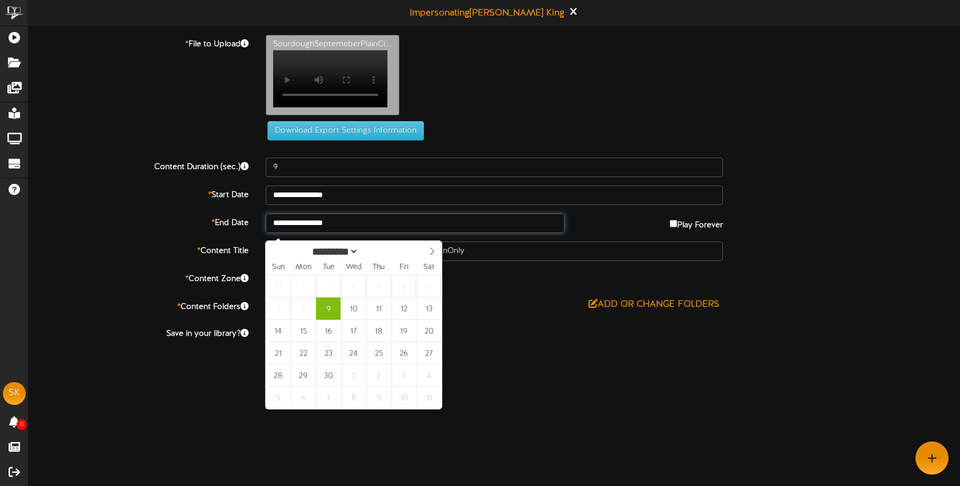
click at [370, 230] on input "**********" at bounding box center [415, 223] width 299 height 19
type input "**********"
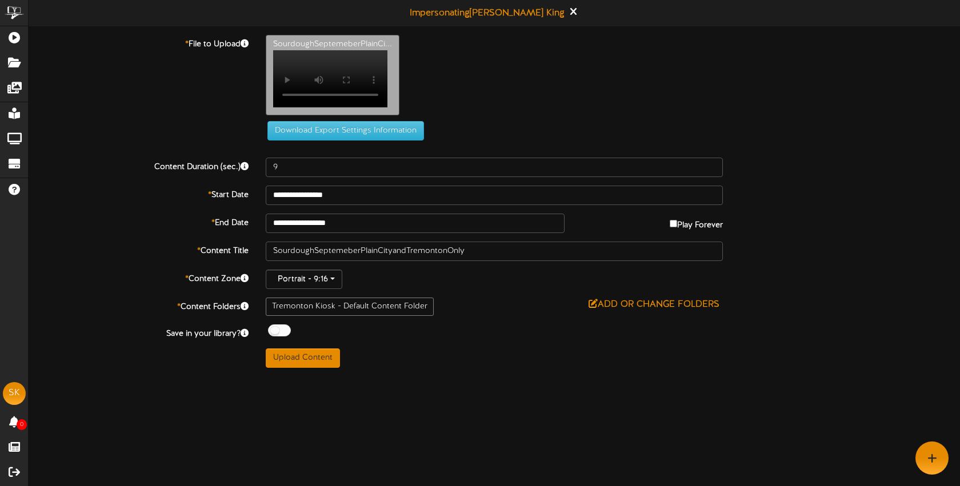
click at [387, 368] on div "Upload Content" at bounding box center [494, 358] width 474 height 19
click at [299, 365] on button "Upload Content" at bounding box center [303, 358] width 74 height 19
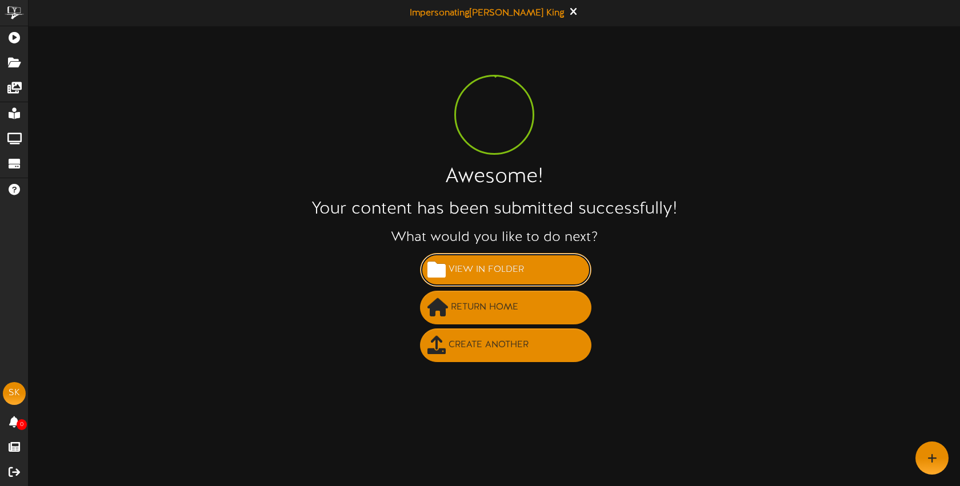
click at [486, 272] on span "View in Folder" at bounding box center [486, 270] width 81 height 19
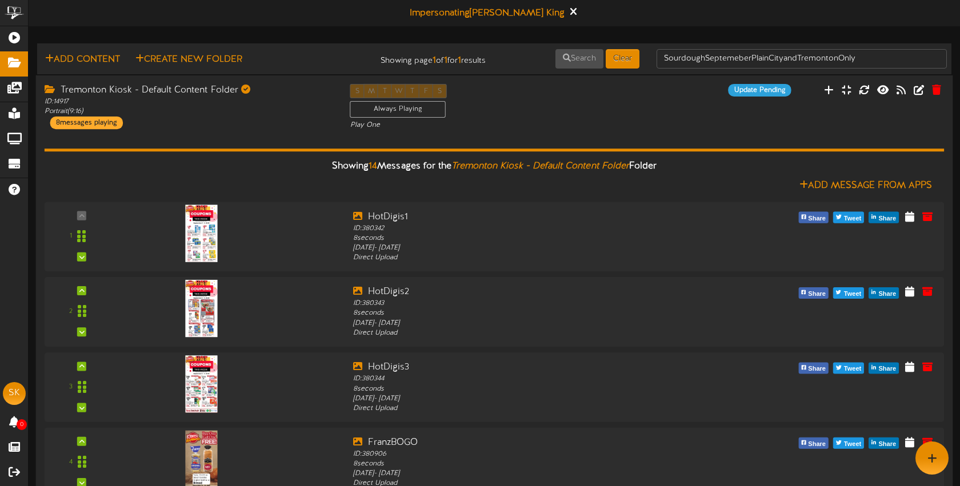
click at [297, 121] on div "Tremonton Kiosk - Default Content Folder ID: 14917 Portrait ( 9:16 ) 8 messages…" at bounding box center [189, 106] width 306 height 45
click at [582, 116] on div "S M T W T F S Always Playing Play One" at bounding box center [495, 107] width 306 height 47
click at [610, 108] on div "S M T W T F S Always Playing Play One" at bounding box center [495, 107] width 306 height 47
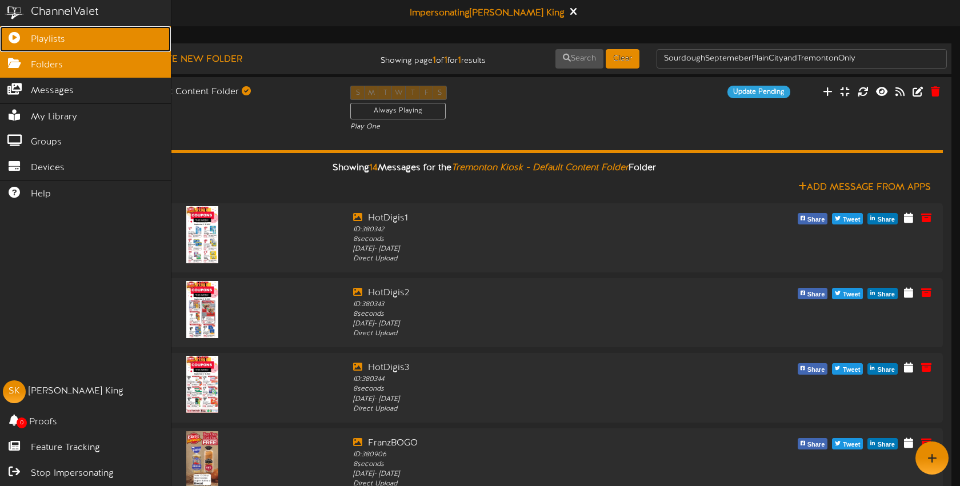
drag, startPoint x: 23, startPoint y: 41, endPoint x: 30, endPoint y: 49, distance: 10.2
click at [24, 42] on link "Playlists" at bounding box center [85, 39] width 171 height 26
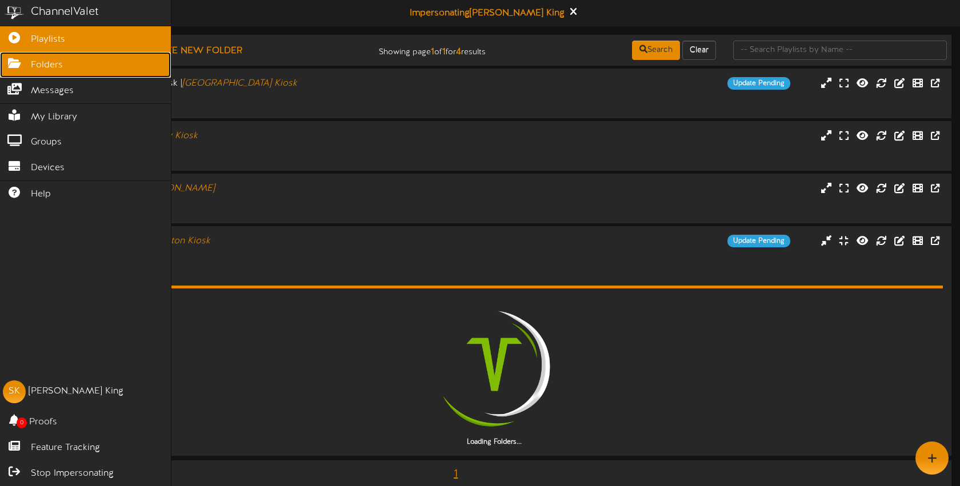
click at [47, 67] on span "Folders" at bounding box center [47, 65] width 32 height 13
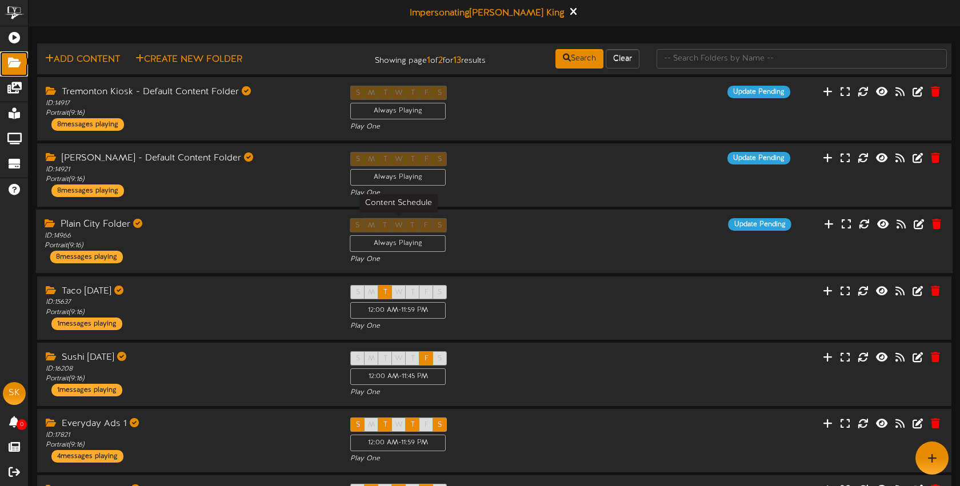
scroll to position [3, 0]
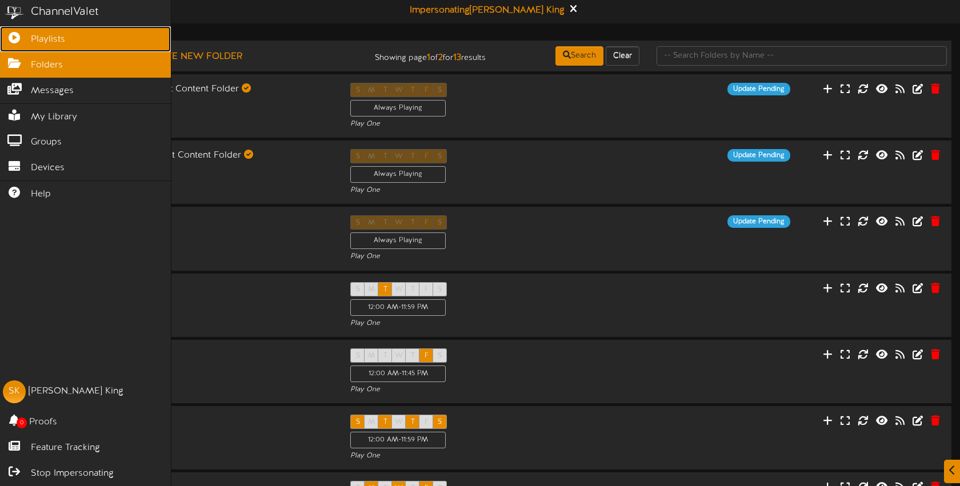
click at [43, 41] on span "Playlists" at bounding box center [48, 39] width 34 height 13
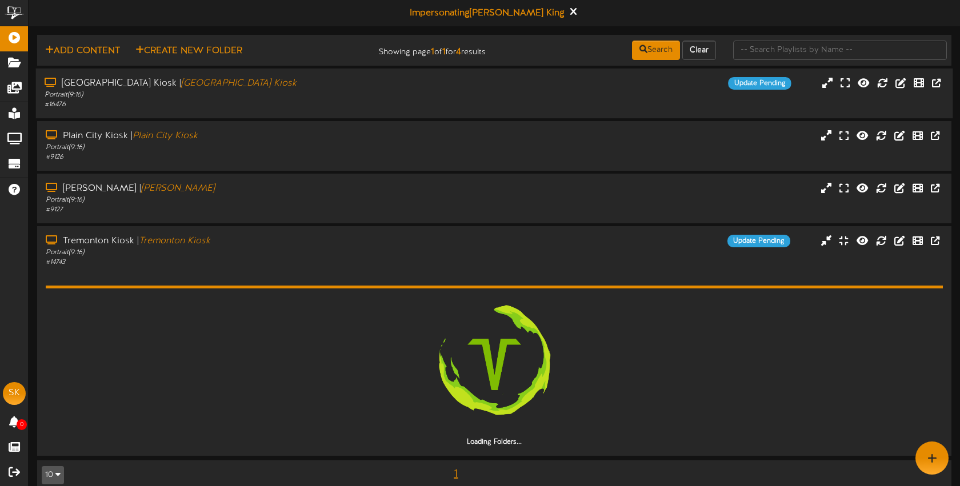
drag, startPoint x: 281, startPoint y: 100, endPoint x: 288, endPoint y: 101, distance: 7.5
click at [281, 100] on div "# 16476" at bounding box center [227, 105] width 365 height 10
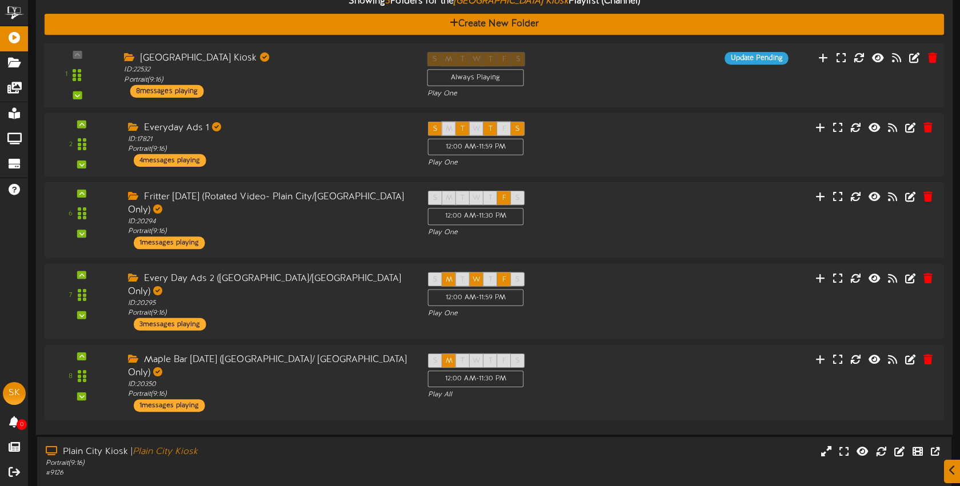
click at [295, 84] on div "ID: 22532 Portrait ( 9:16 )" at bounding box center [267, 75] width 286 height 20
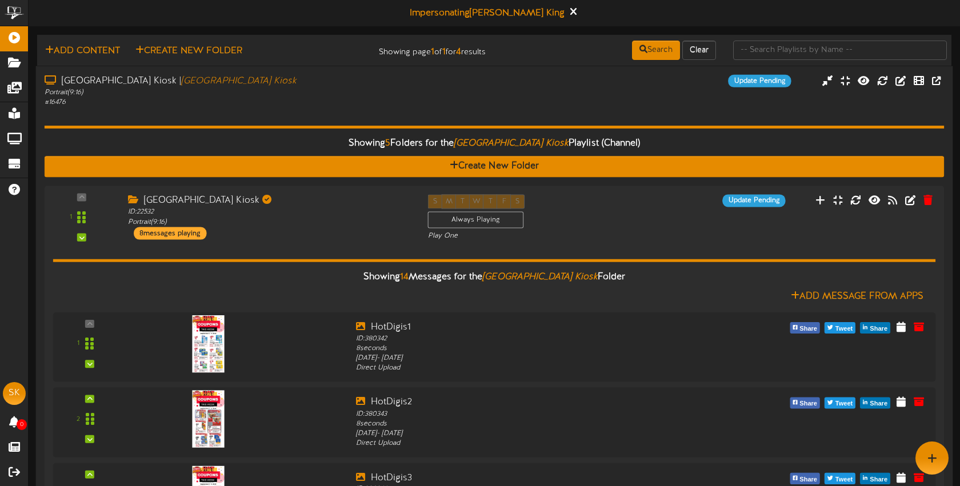
click at [309, 98] on div "# 16476" at bounding box center [227, 103] width 365 height 10
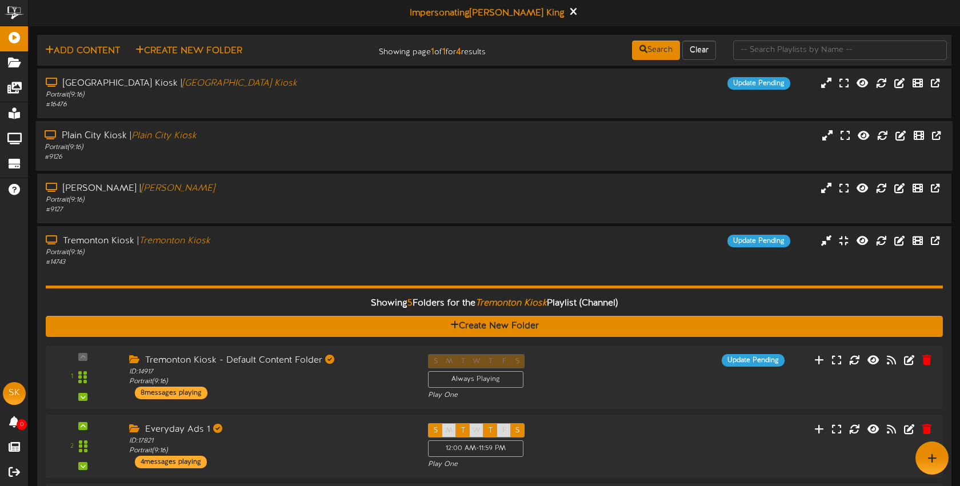
click at [254, 147] on div "Portrait ( 9:16 )" at bounding box center [227, 148] width 365 height 10
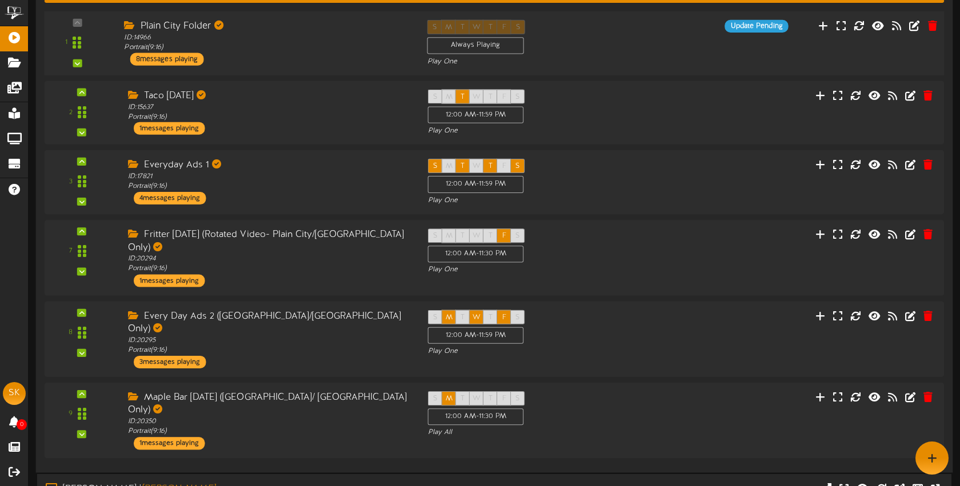
click at [316, 67] on div "1 Plain City Folder" at bounding box center [494, 43] width 909 height 65
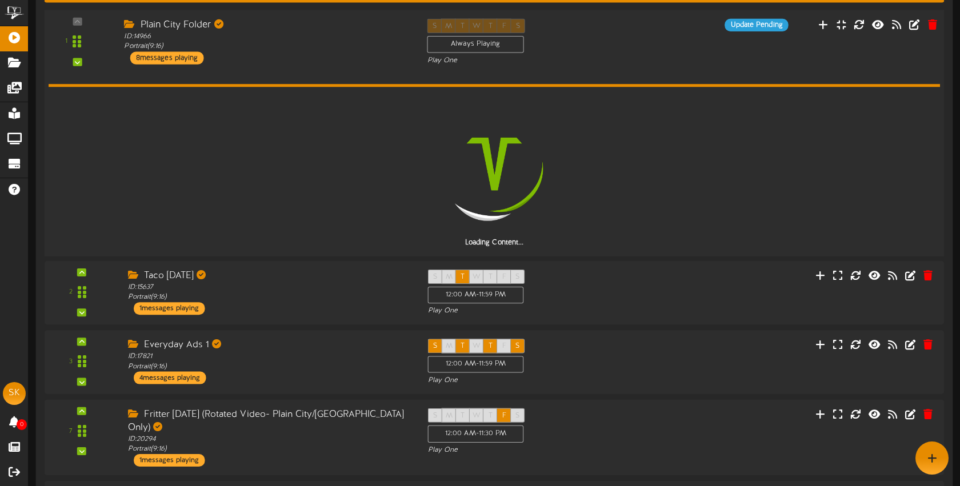
scroll to position [228, 0]
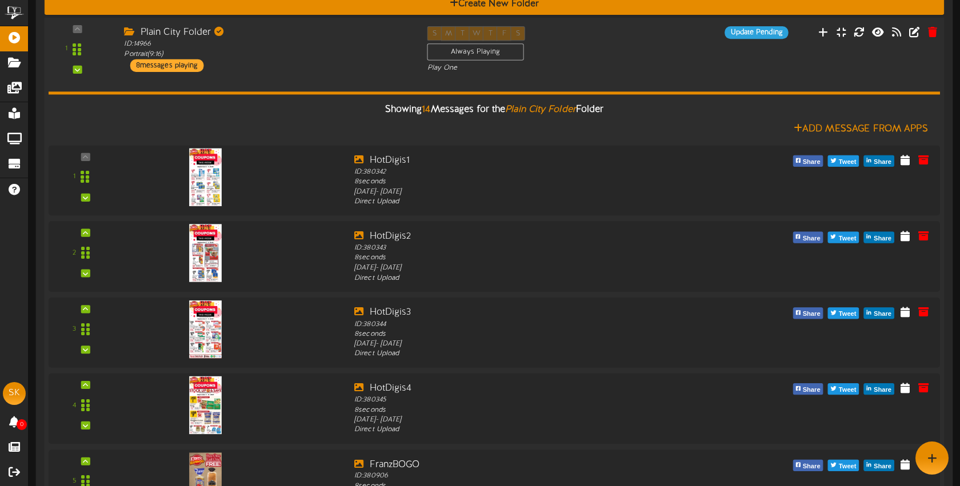
click at [278, 69] on div "Plain City Folder ID: 14966 Portrait ( 9:16 ) 8 messages playing" at bounding box center [266, 49] width 303 height 46
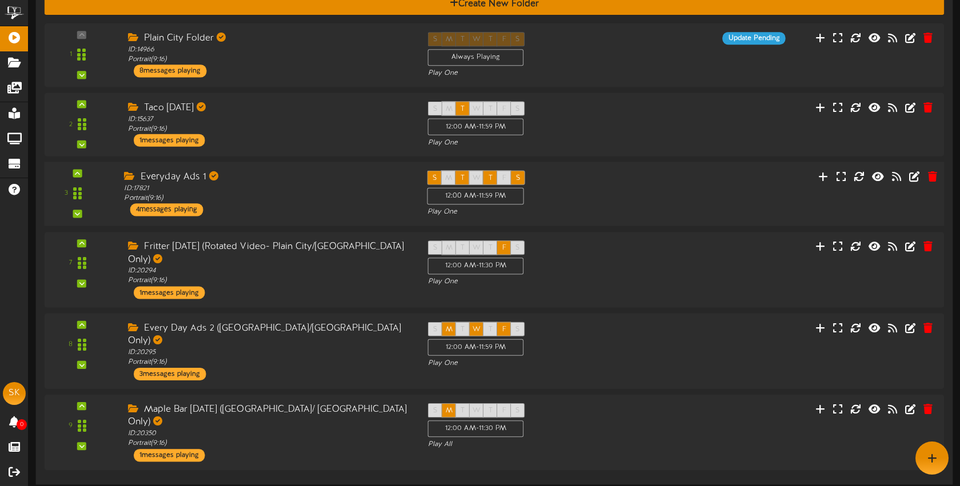
scroll to position [110, 0]
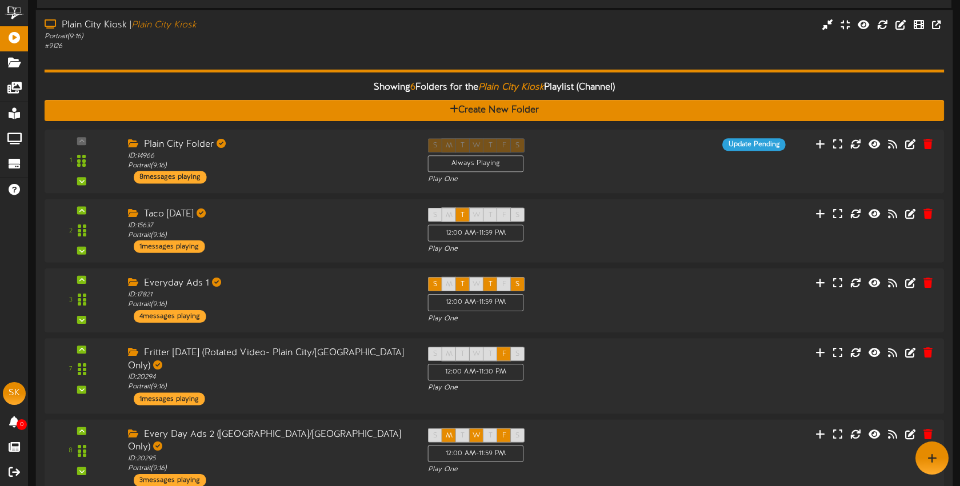
click at [256, 51] on div "Showing 6 Folders for the Plain City Kiosk Playlist (Channel) Create New Folder…" at bounding box center [495, 316] width 900 height 531
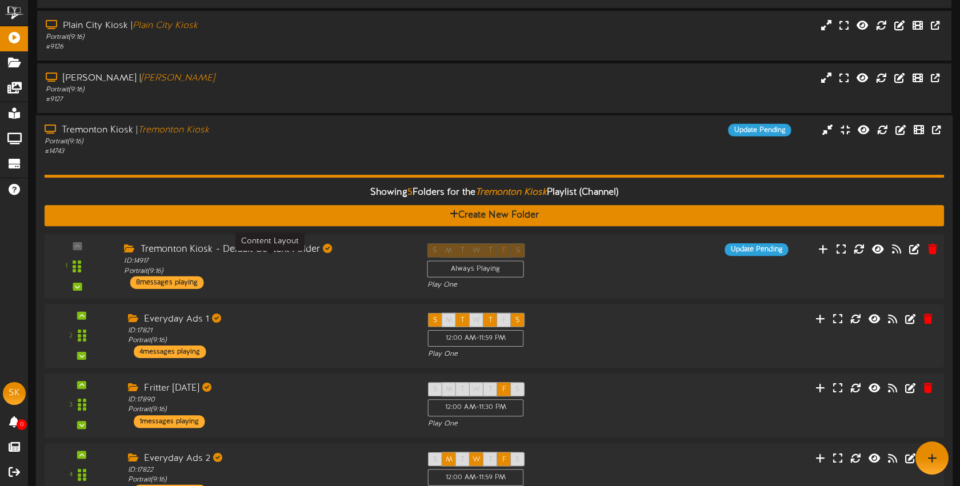
click at [326, 274] on div "ID: 14917 Portrait ( 9:16 )" at bounding box center [267, 267] width 286 height 20
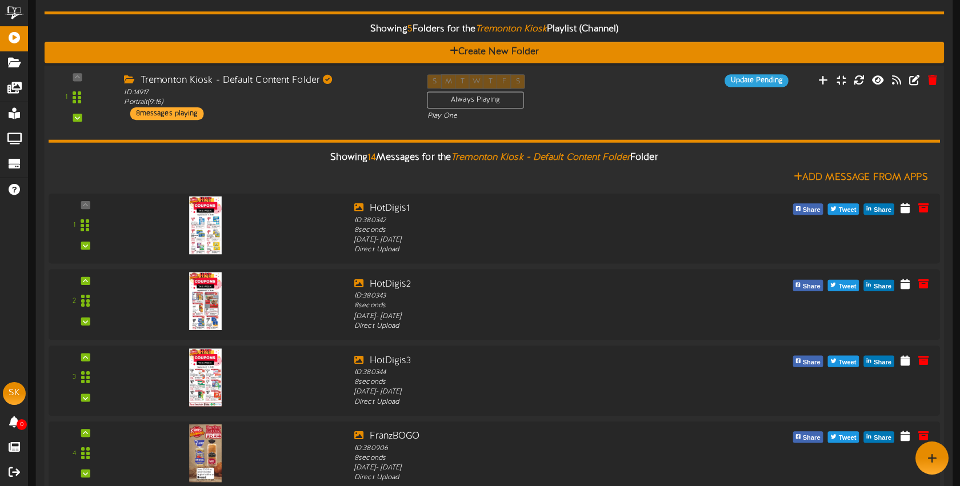
click at [314, 118] on div "Tremonton Kiosk - Default Content Folder ID: 14917 Portrait ( 9:16 ) 8 messages…" at bounding box center [266, 97] width 303 height 46
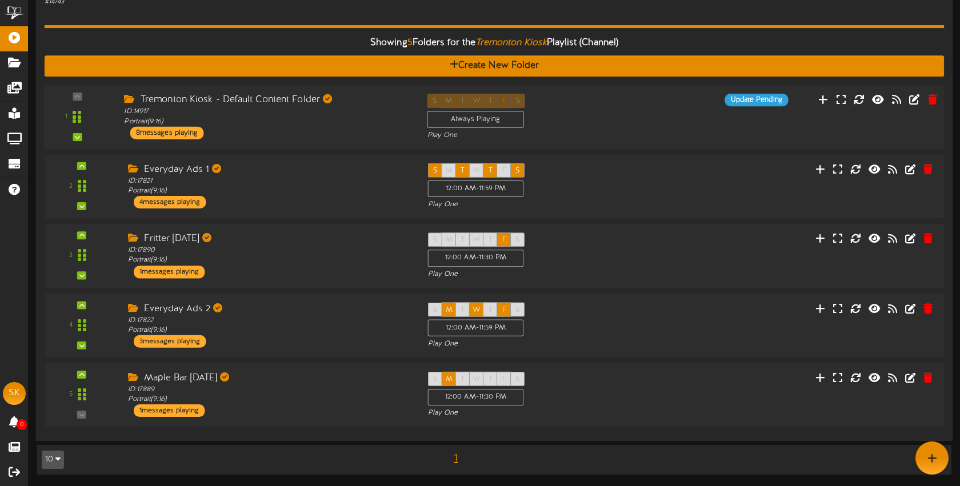
scroll to position [235, 0]
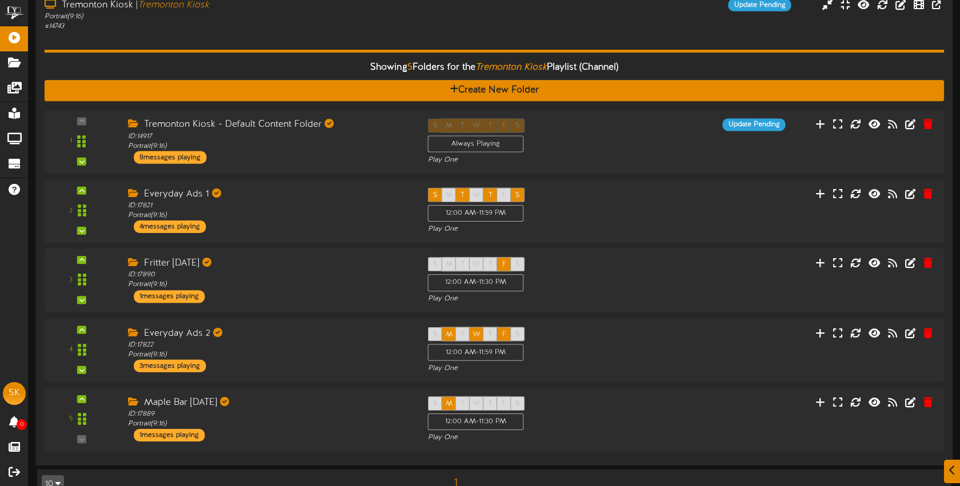
click at [274, 32] on div "Showing 5 Folders for the Tremonton Kiosk Playlist (Channel) Create New Folder …" at bounding box center [495, 244] width 900 height 426
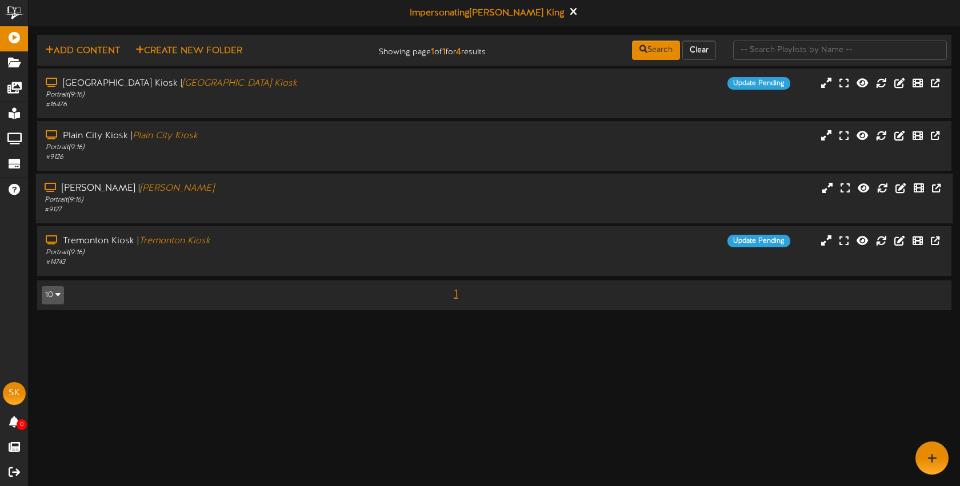
click at [262, 202] on div "Portrait ( 9:16 )" at bounding box center [227, 200] width 365 height 10
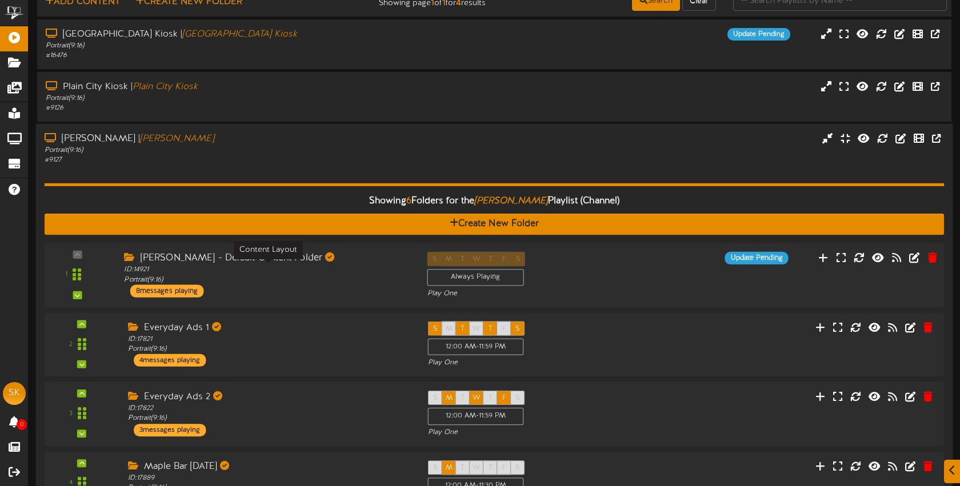
click at [293, 270] on div "ID: 14921 Portrait ( 9:16 )" at bounding box center [267, 275] width 286 height 20
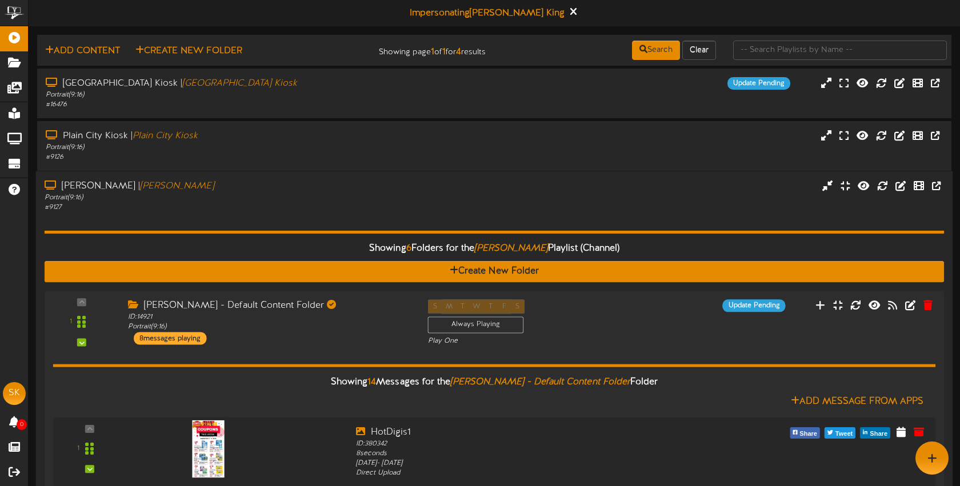
click at [274, 206] on div "# 9127" at bounding box center [227, 208] width 365 height 10
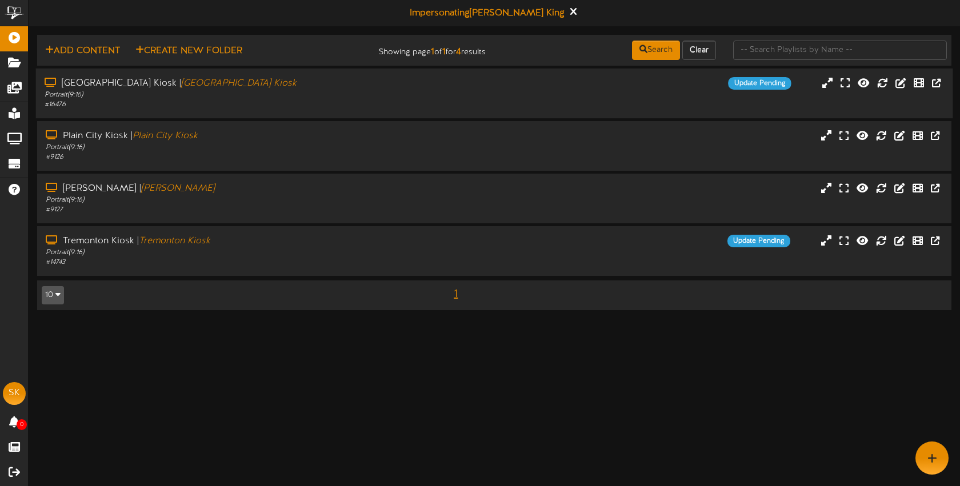
click at [300, 95] on div "Portrait ( 9:16 )" at bounding box center [227, 95] width 365 height 10
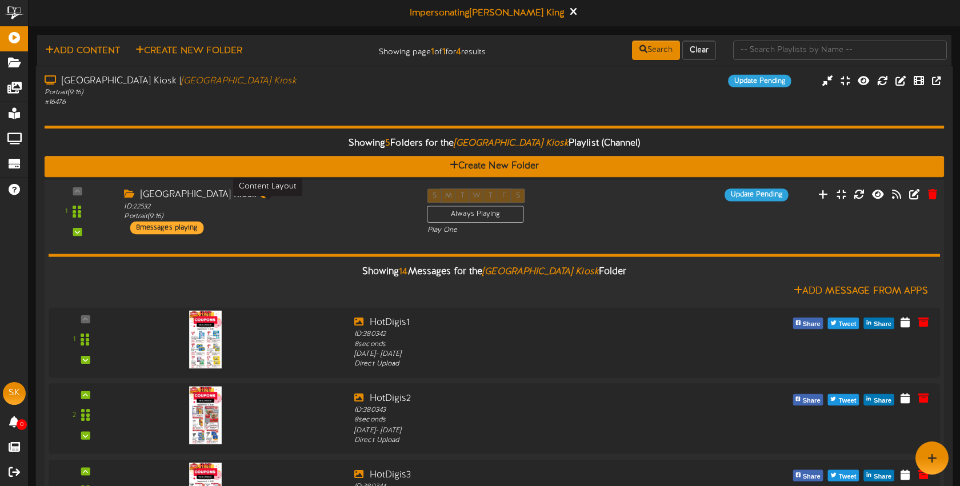
click at [321, 207] on div "ID: 22532 Portrait ( 9:16 )" at bounding box center [267, 212] width 286 height 20
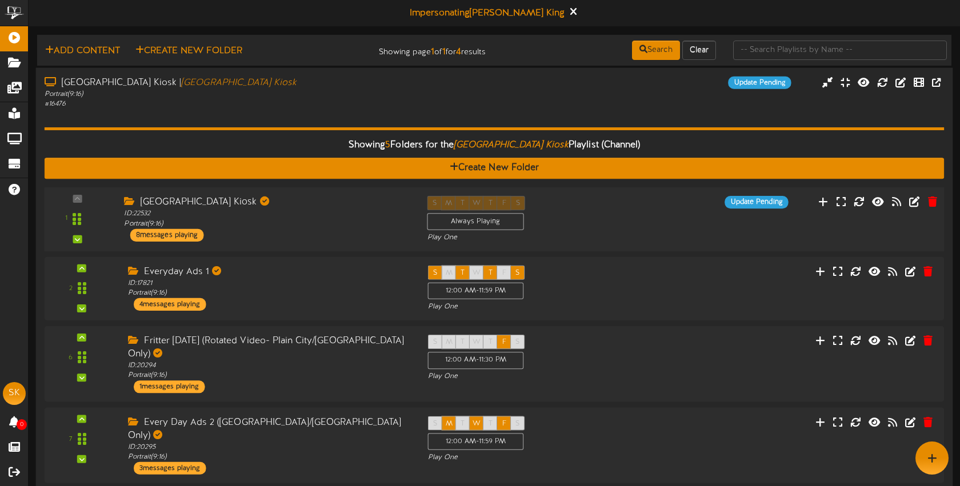
click at [320, 207] on div "[GEOGRAPHIC_DATA] Kiosk" at bounding box center [267, 201] width 286 height 13
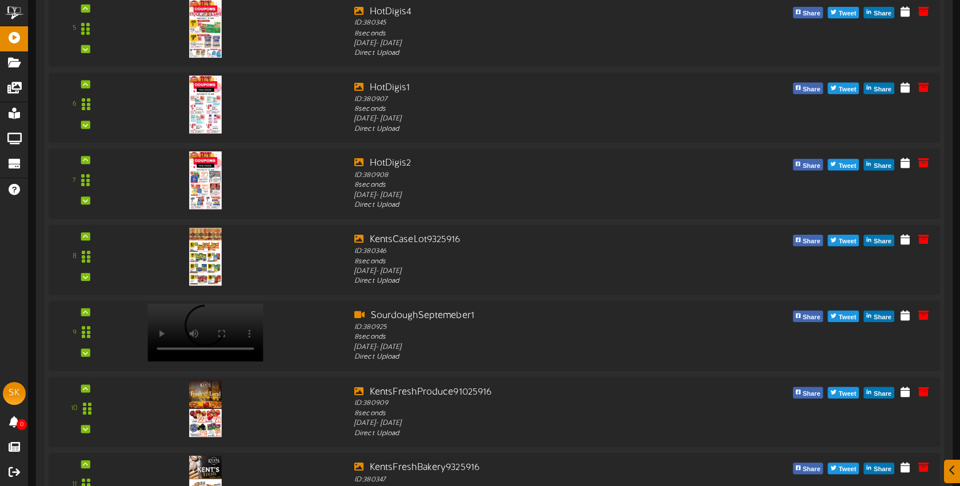
scroll to position [621, 0]
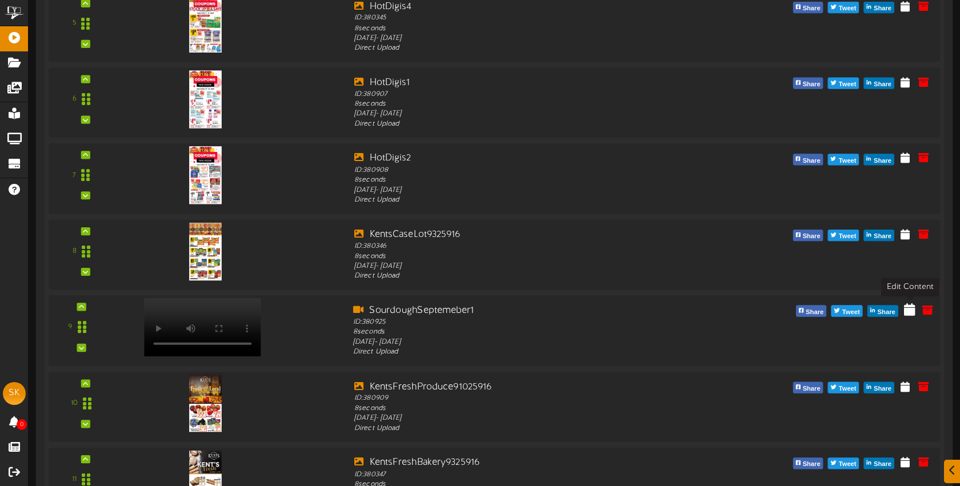
click at [909, 310] on icon at bounding box center [909, 309] width 11 height 13
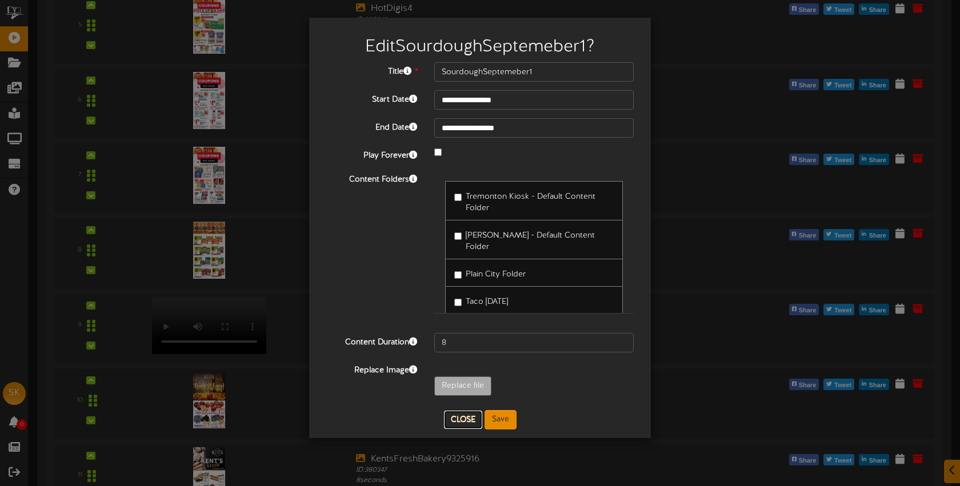
click at [462, 422] on button "Close" at bounding box center [463, 420] width 38 height 18
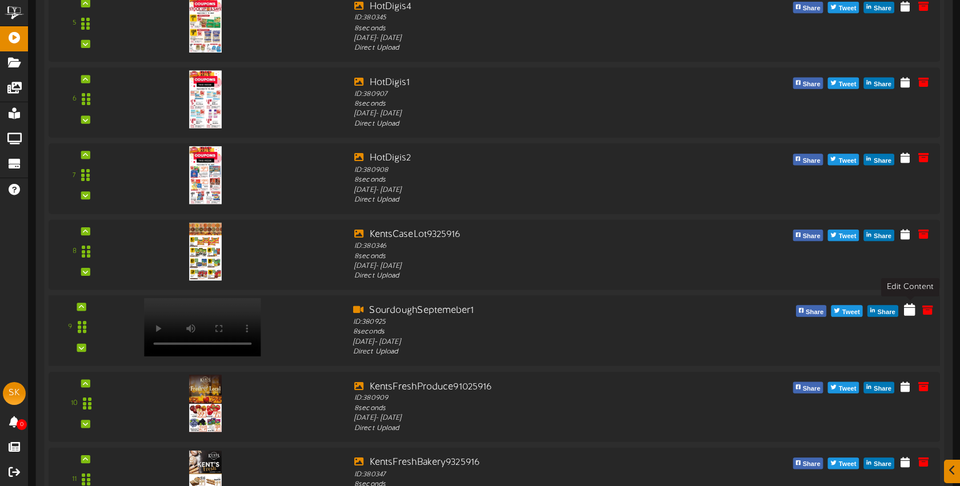
click at [910, 314] on icon at bounding box center [909, 309] width 11 height 13
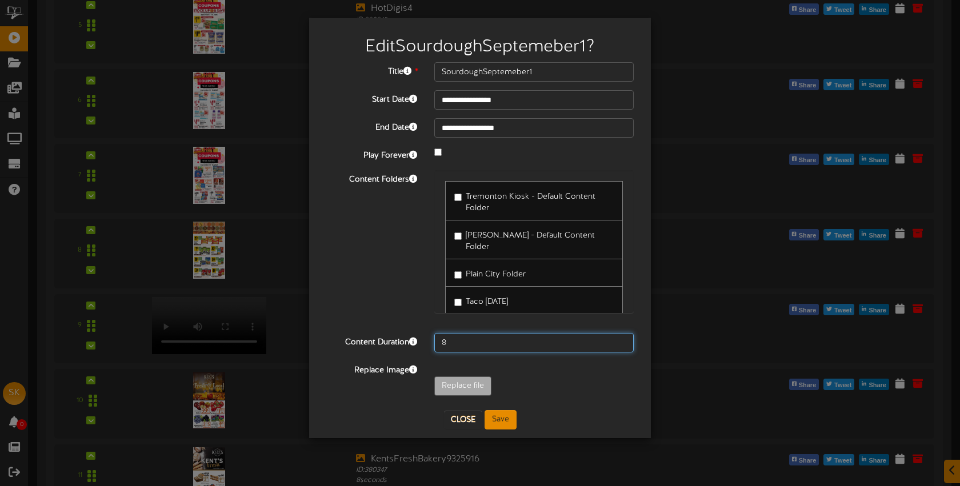
click at [465, 338] on input "8" at bounding box center [533, 342] width 199 height 19
type input "9"
click at [506, 421] on button "Save" at bounding box center [501, 419] width 32 height 19
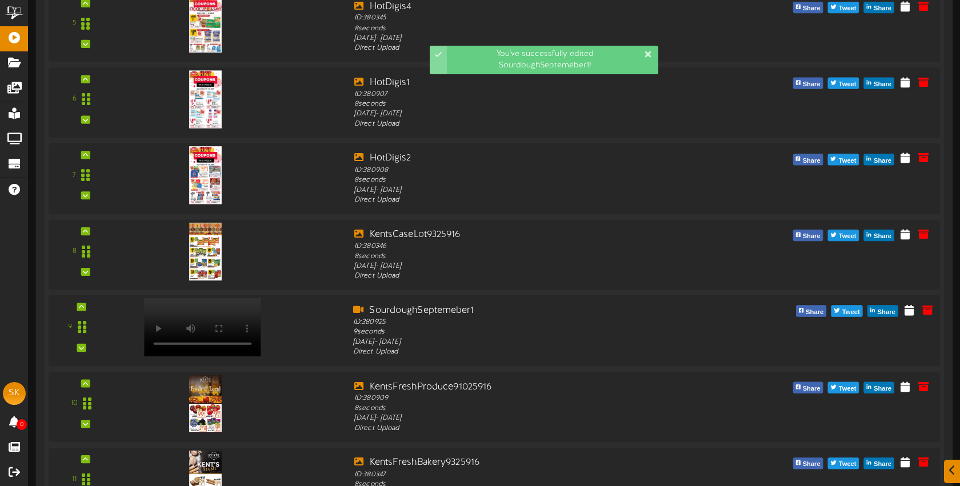
click at [264, 317] on div at bounding box center [201, 315] width 134 height 58
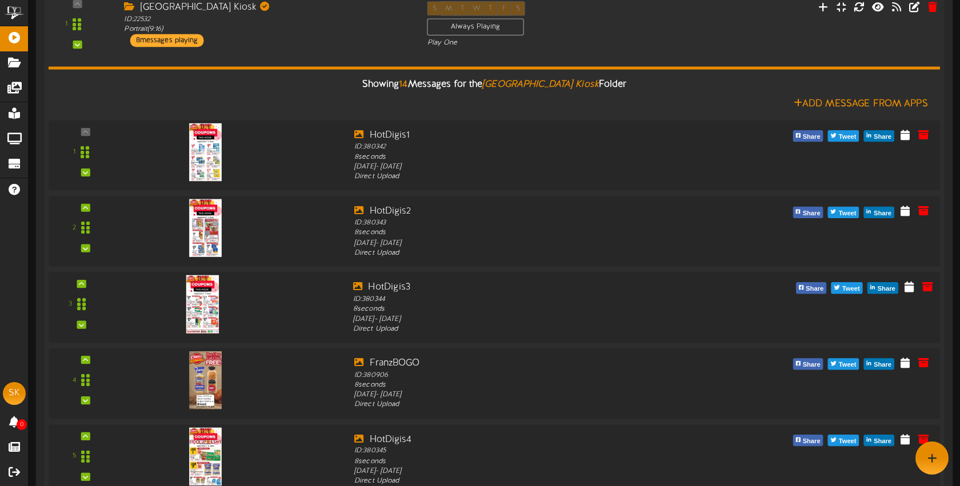
scroll to position [128, 0]
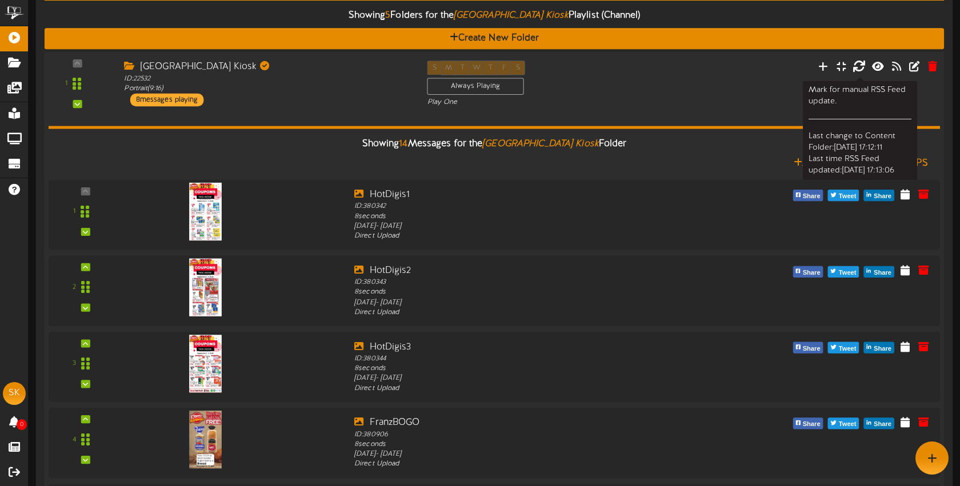
click at [860, 65] on icon at bounding box center [859, 65] width 13 height 13
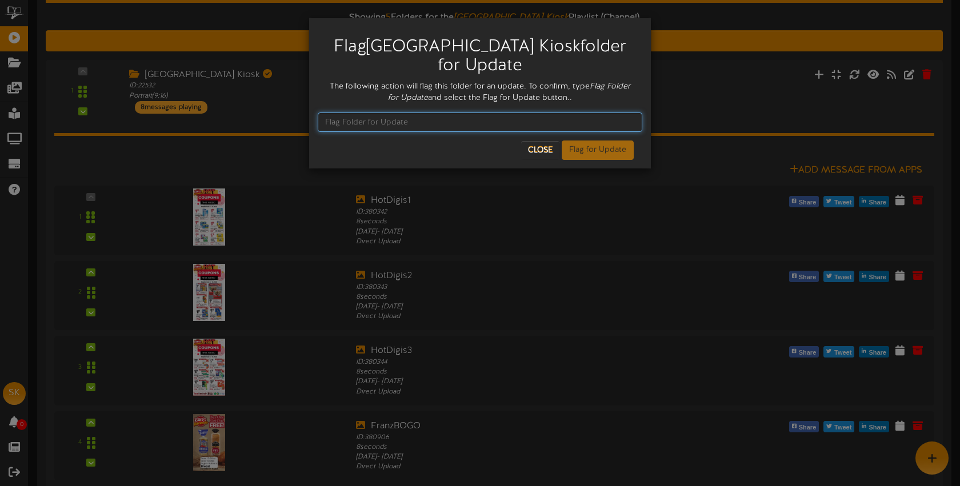
click at [374, 126] on input "text" at bounding box center [480, 122] width 325 height 19
type input "f"
type input "Flag Folder for Update"
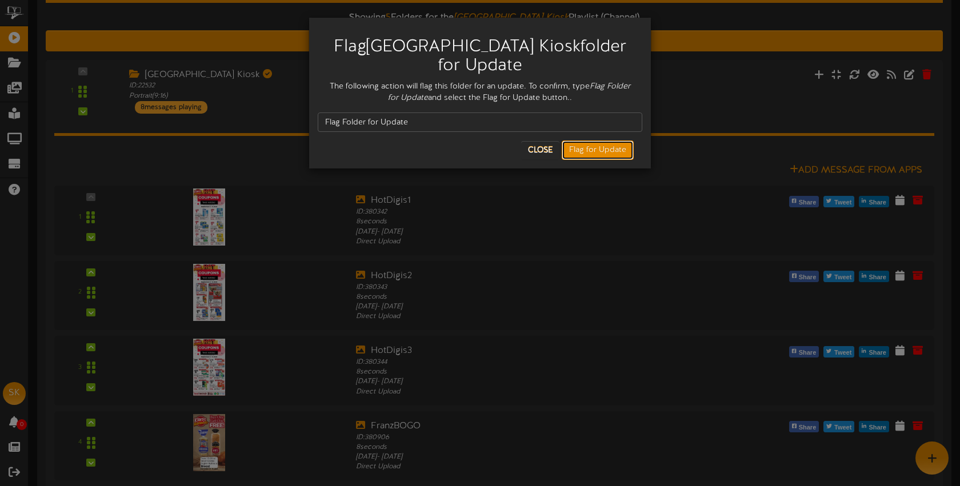
click at [578, 147] on button "Flag for Update" at bounding box center [598, 150] width 72 height 19
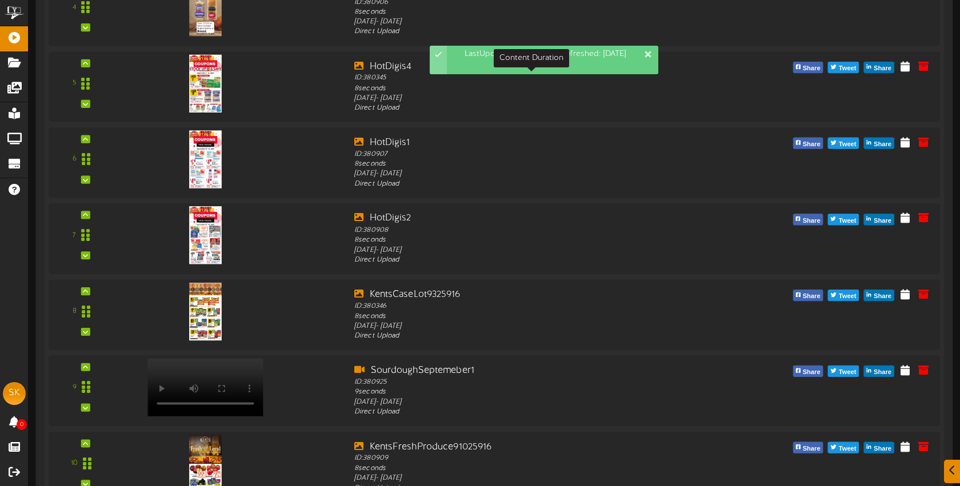
scroll to position [661, 0]
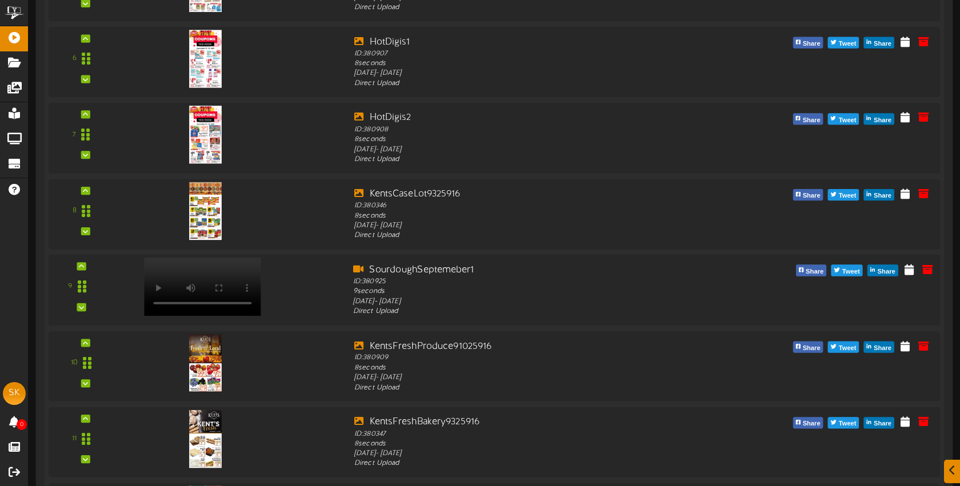
click at [195, 270] on video at bounding box center [202, 287] width 117 height 58
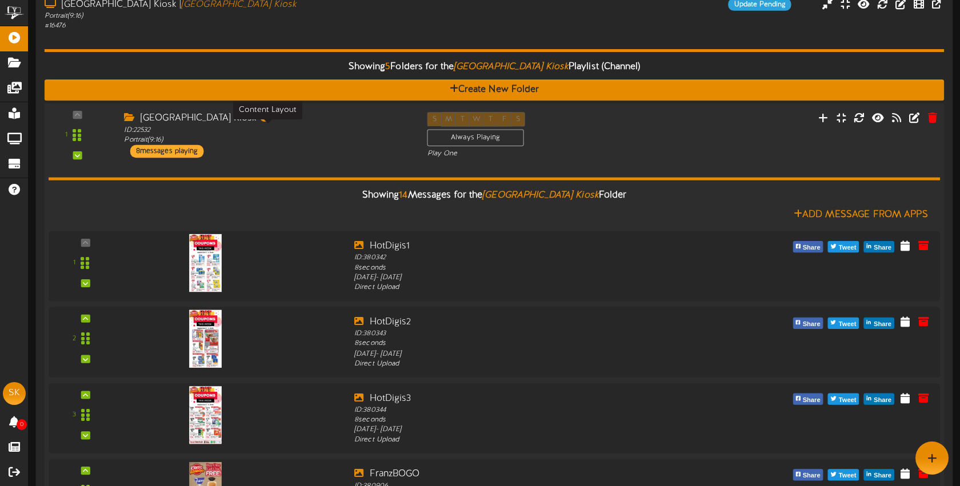
drag, startPoint x: 365, startPoint y: 133, endPoint x: 356, endPoint y: 128, distance: 9.7
click at [365, 133] on div "ID: 22532 Portrait ( 9:16 )" at bounding box center [267, 135] width 286 height 20
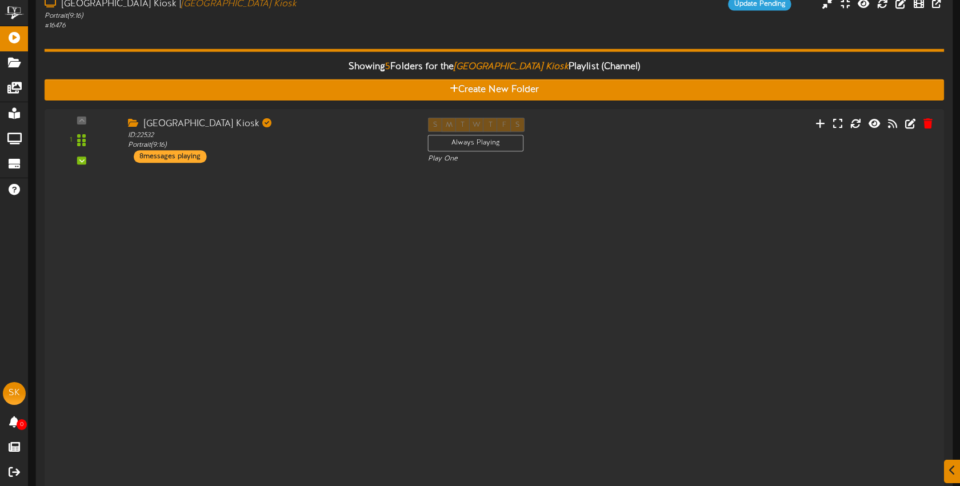
scroll to position [78, 0]
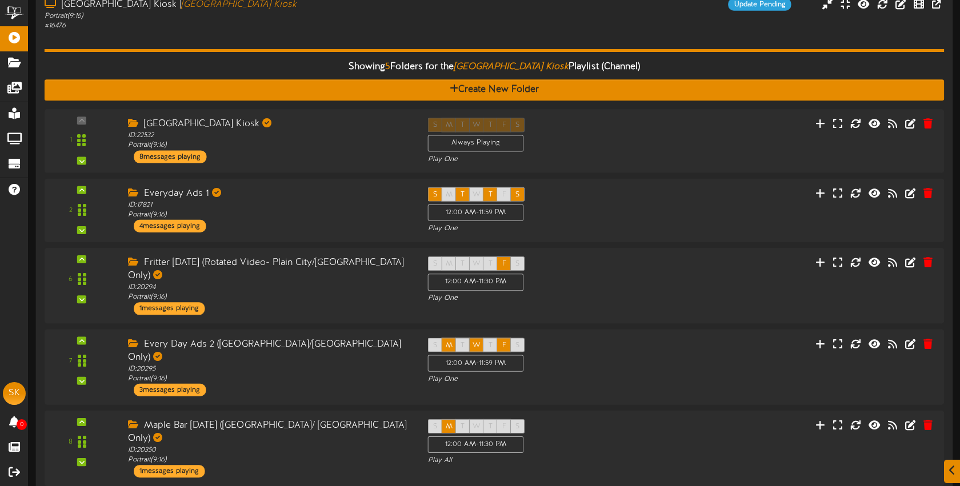
click at [328, 41] on div "Showing 5 Folders for the Brigham City Kiosk Playlist (Channel) Create New Fold…" at bounding box center [495, 262] width 900 height 462
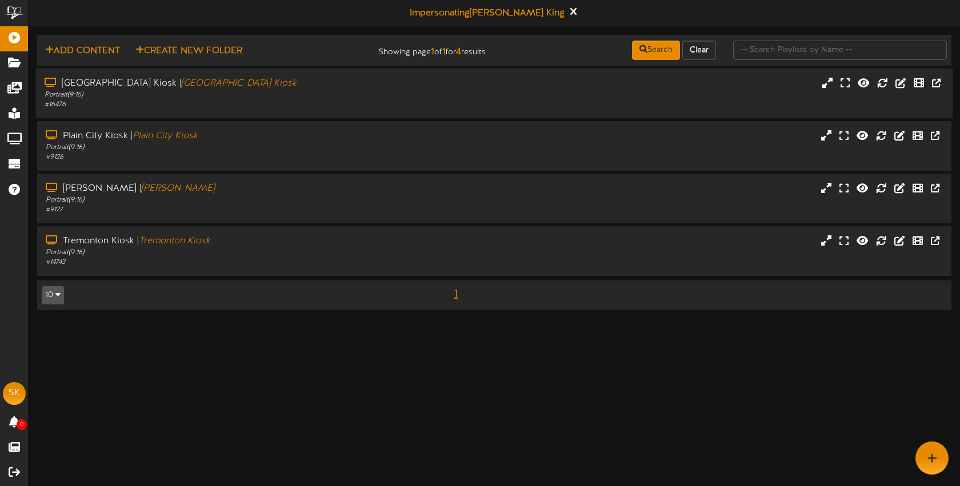
click at [332, 101] on div "# 16476" at bounding box center [227, 105] width 365 height 10
